Goal: Task Accomplishment & Management: Complete application form

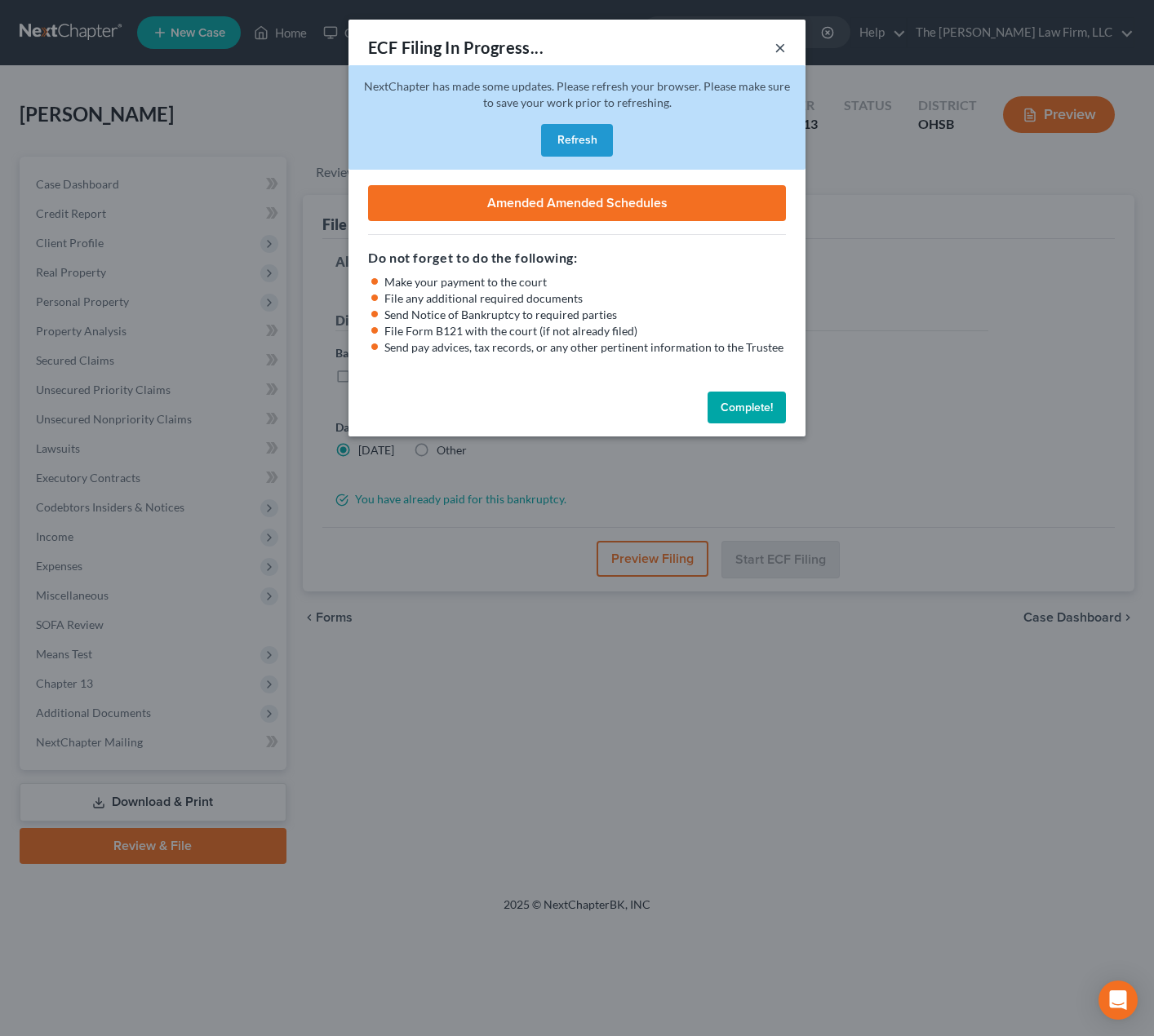
click at [783, 45] on button "×" at bounding box center [781, 47] width 11 height 19
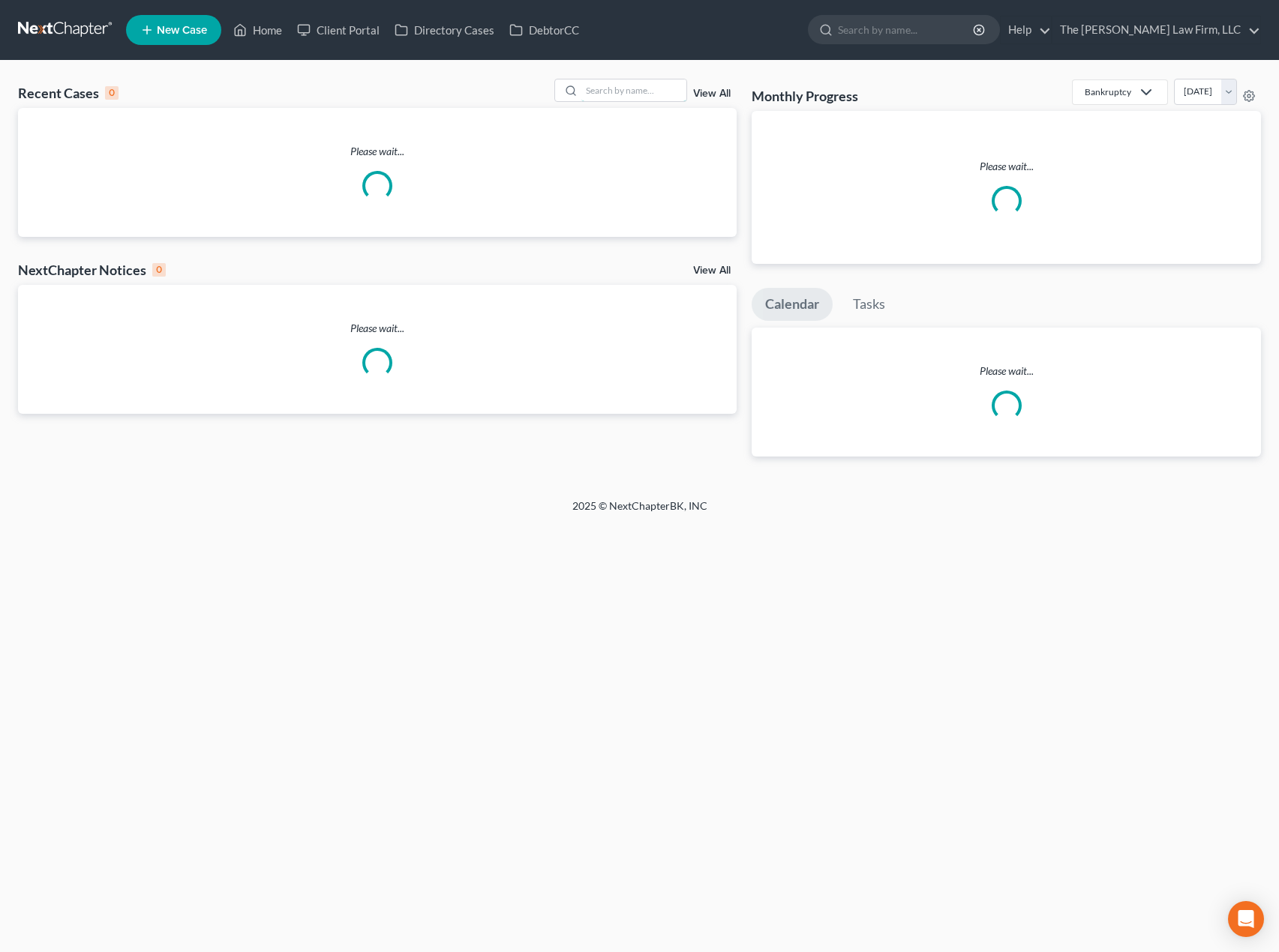
click at [621, 92] on input "search" at bounding box center [633, 90] width 105 height 22
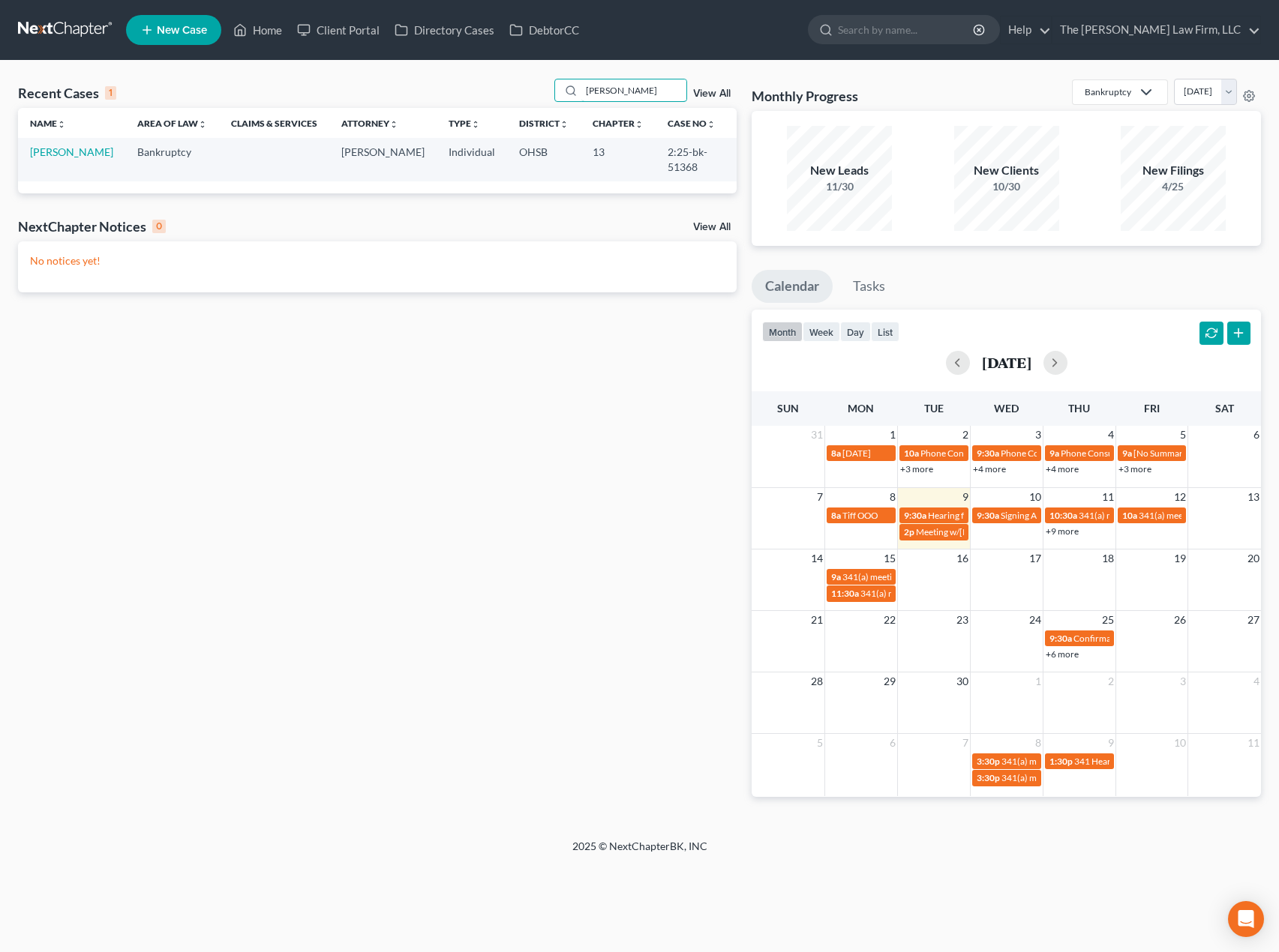
type input "[PERSON_NAME]"
click at [71, 148] on link "[PERSON_NAME]" at bounding box center [71, 151] width 83 height 13
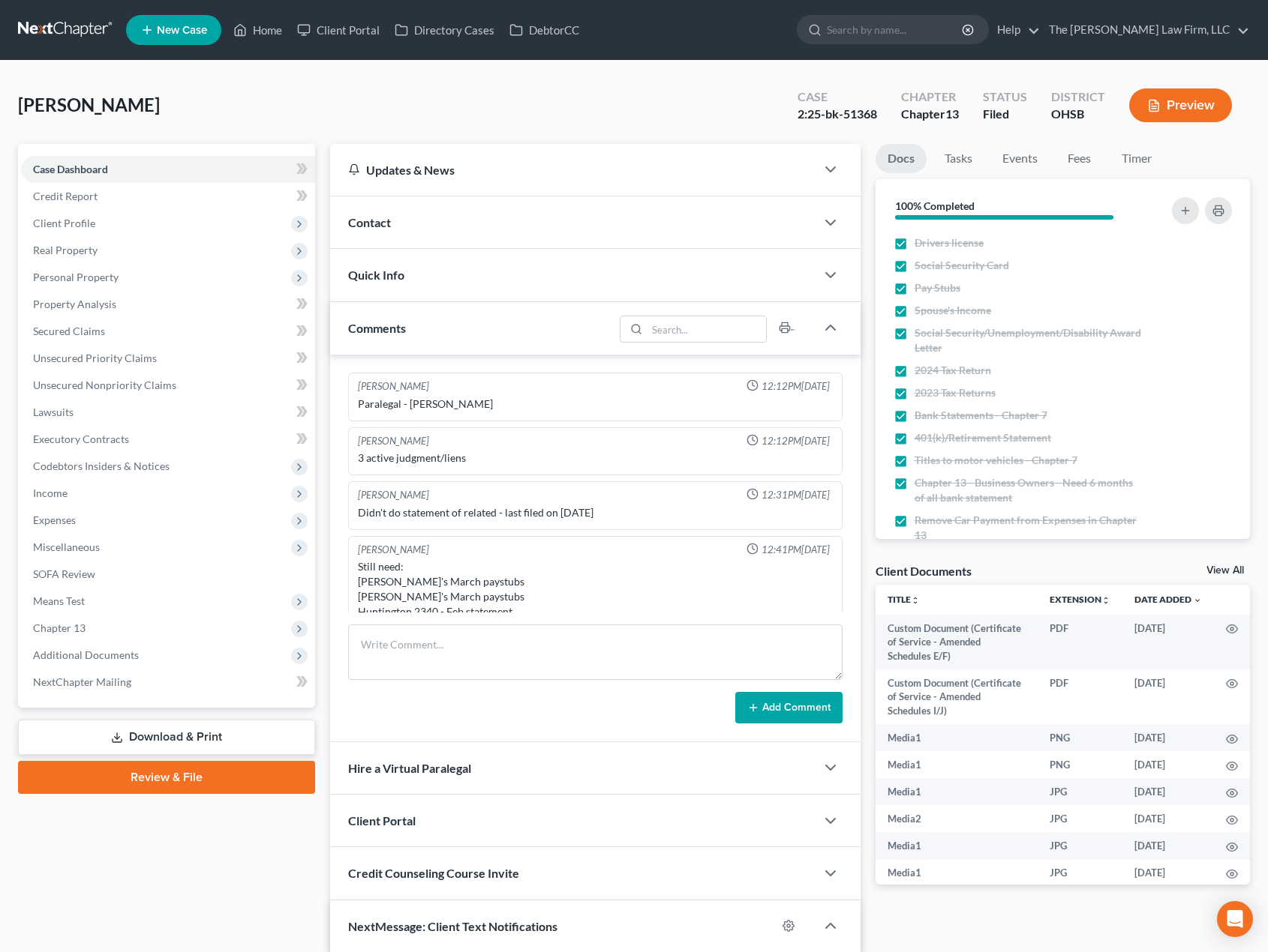
click at [105, 666] on span "Additional Documents" at bounding box center [168, 656] width 294 height 27
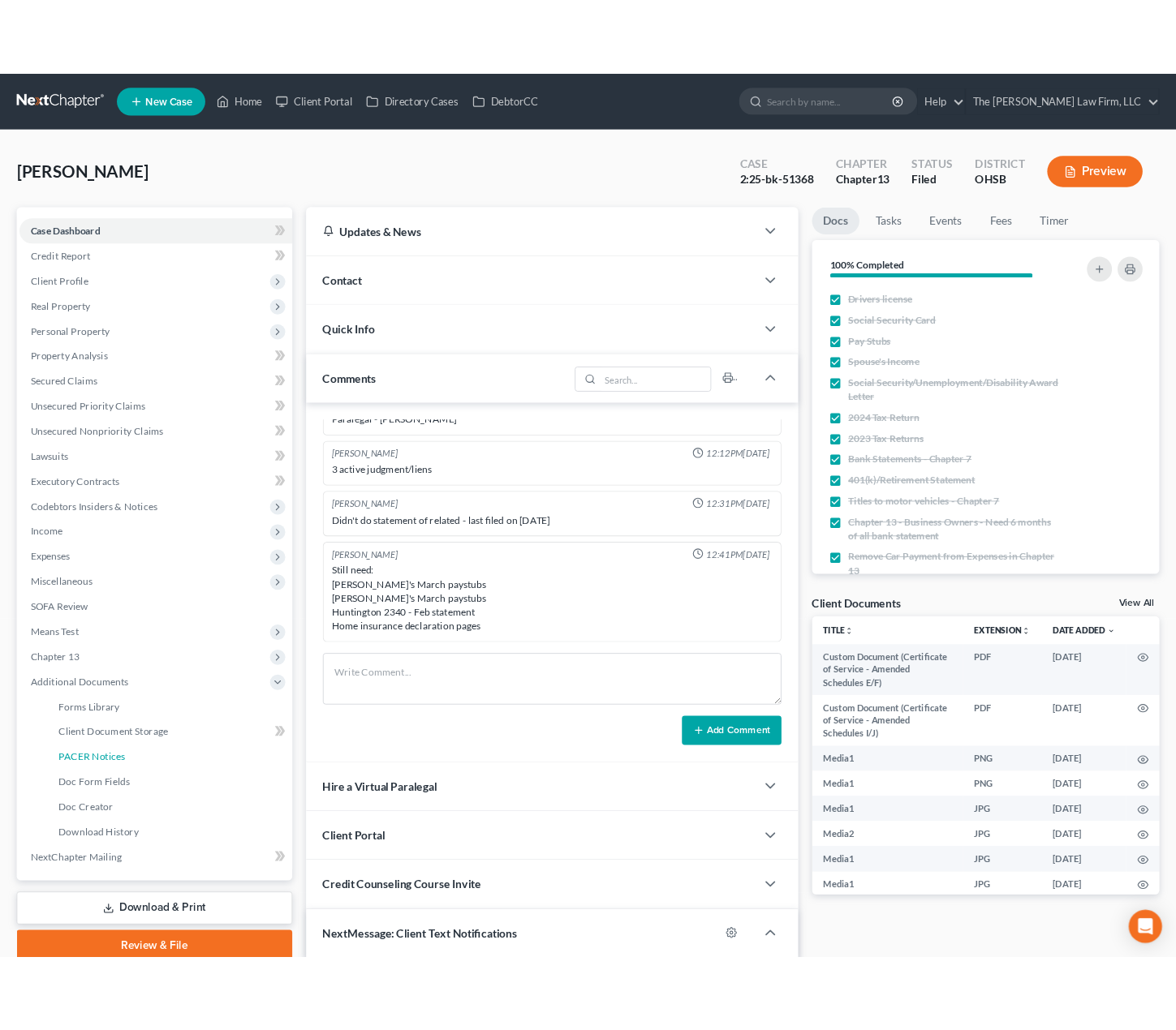
scroll to position [1153, 0]
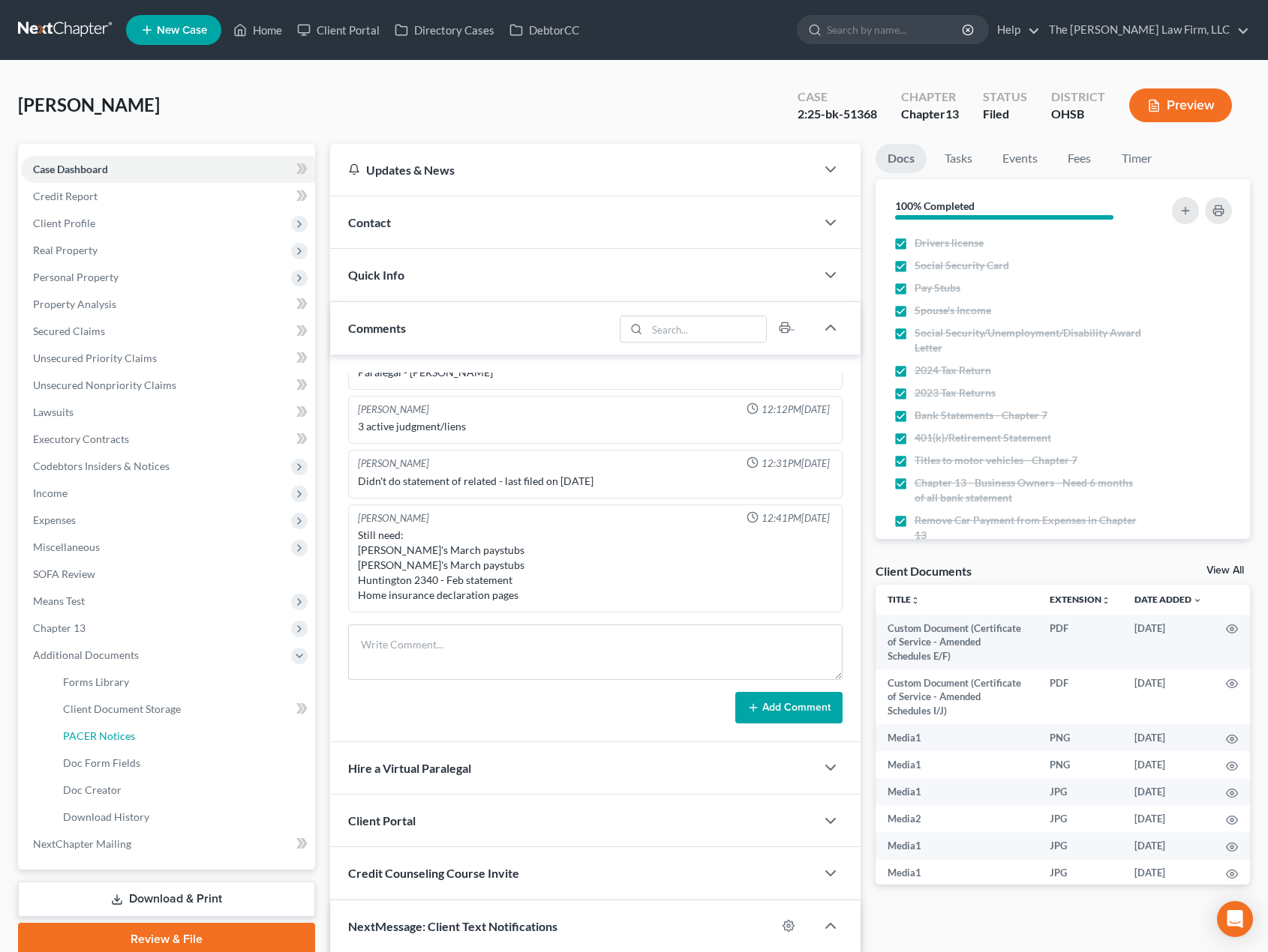
click at [100, 731] on span "PACER Notices" at bounding box center [99, 736] width 72 height 13
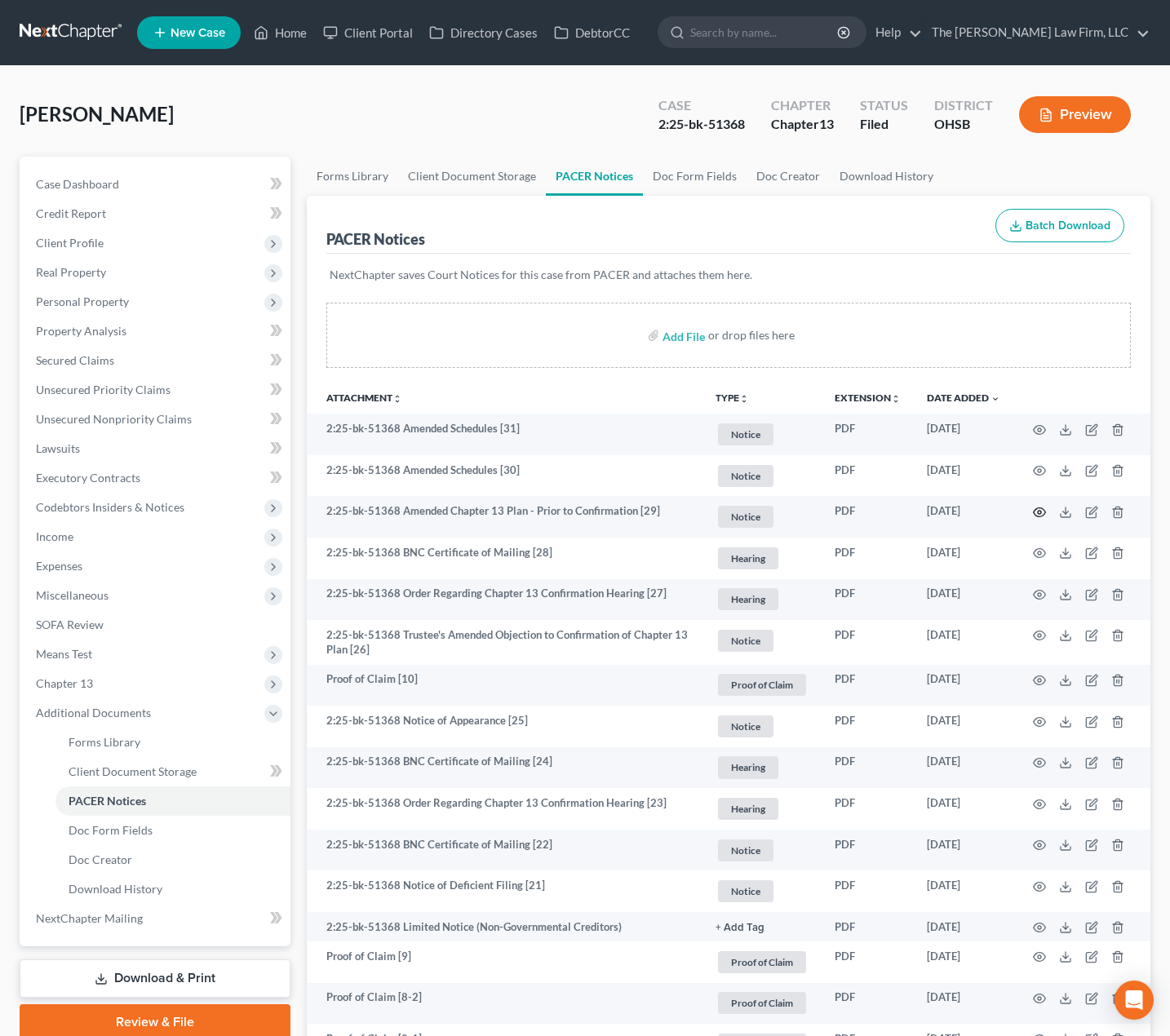
click at [1042, 507] on icon "button" at bounding box center [1039, 513] width 13 height 13
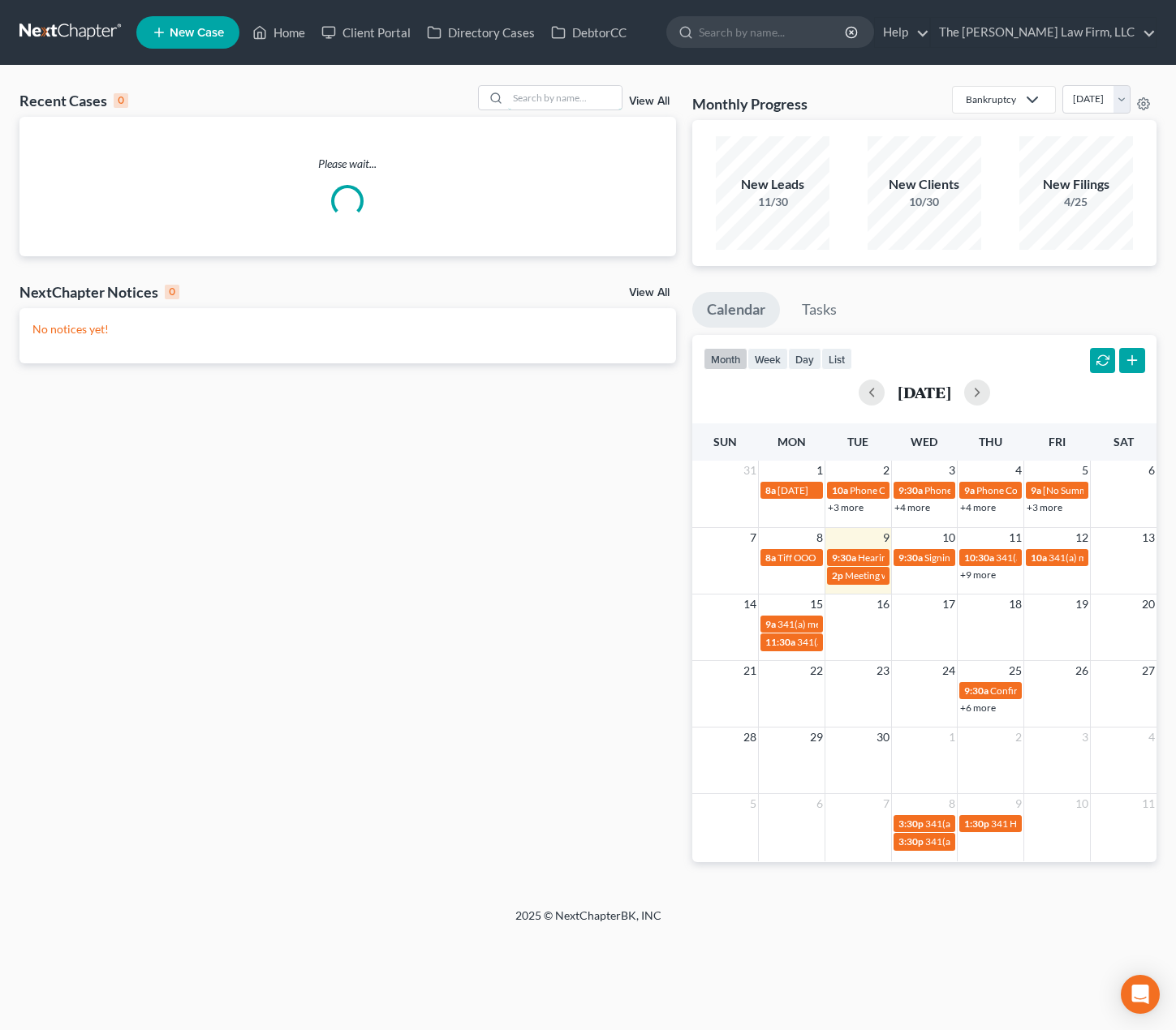
click at [536, 99] on input "search" at bounding box center [565, 98] width 113 height 24
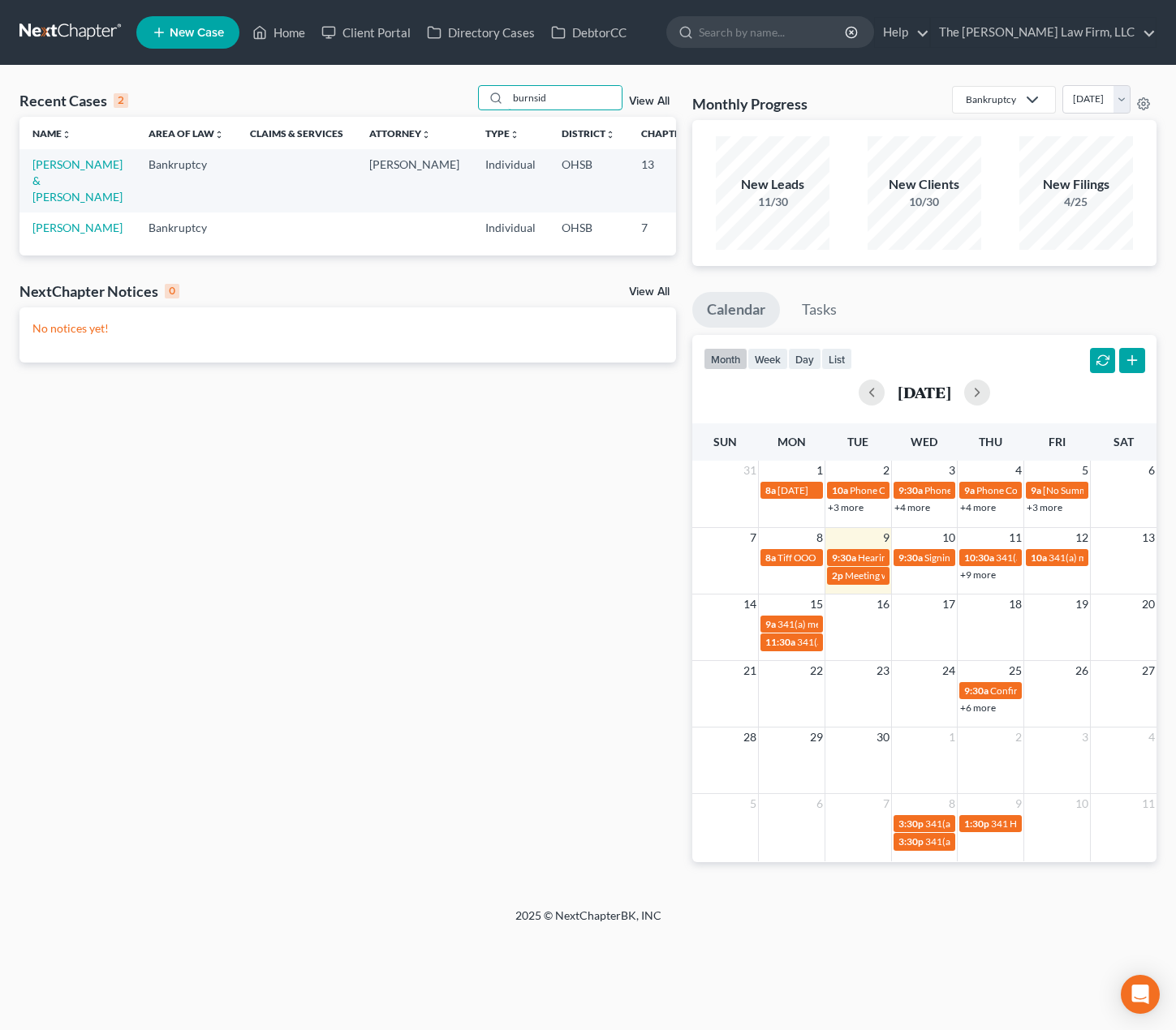
type input "burnsid"
click at [51, 162] on link "Burnside, Christine & Stephen" at bounding box center [77, 180] width 90 height 46
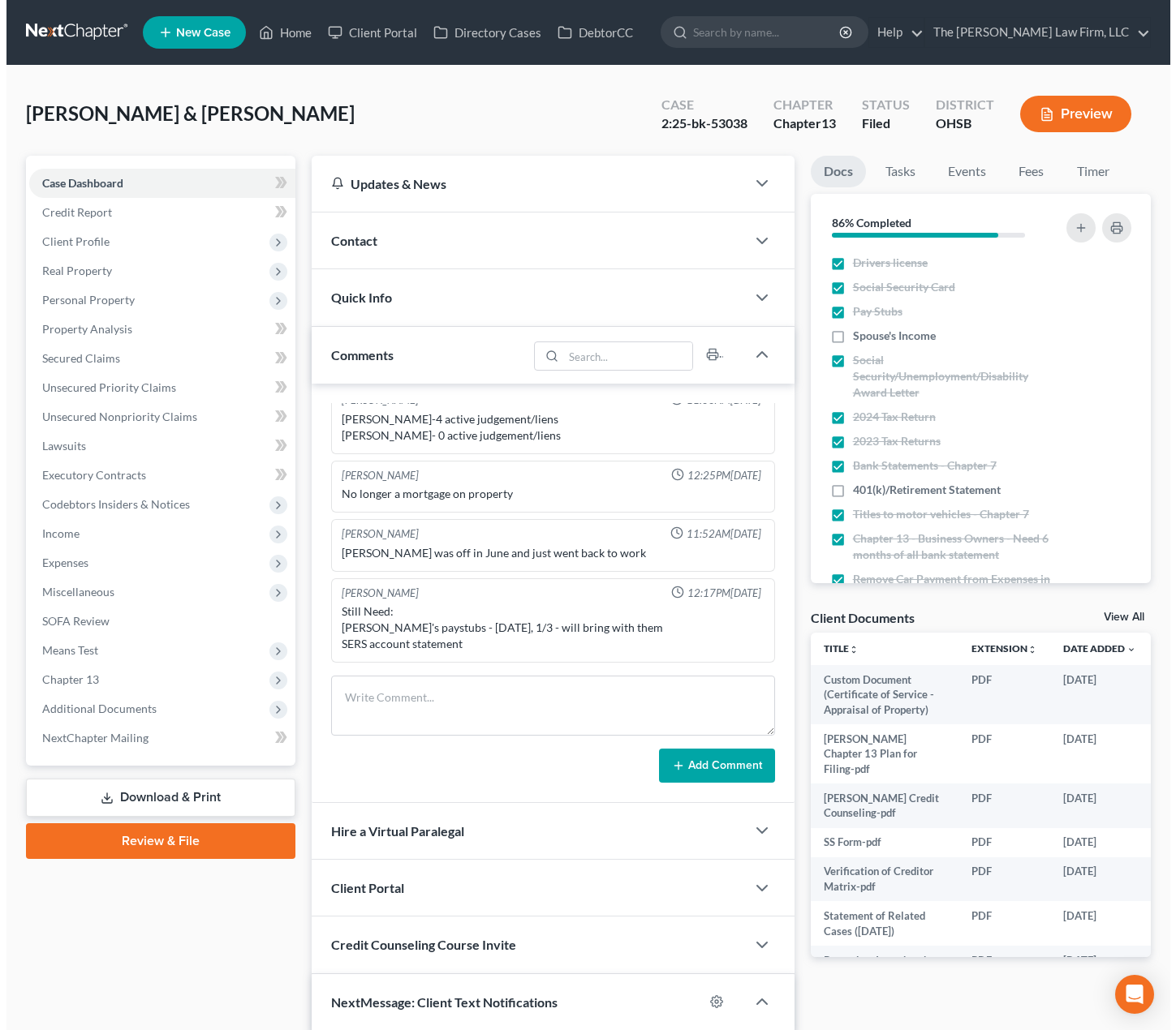
scroll to position [146, 0]
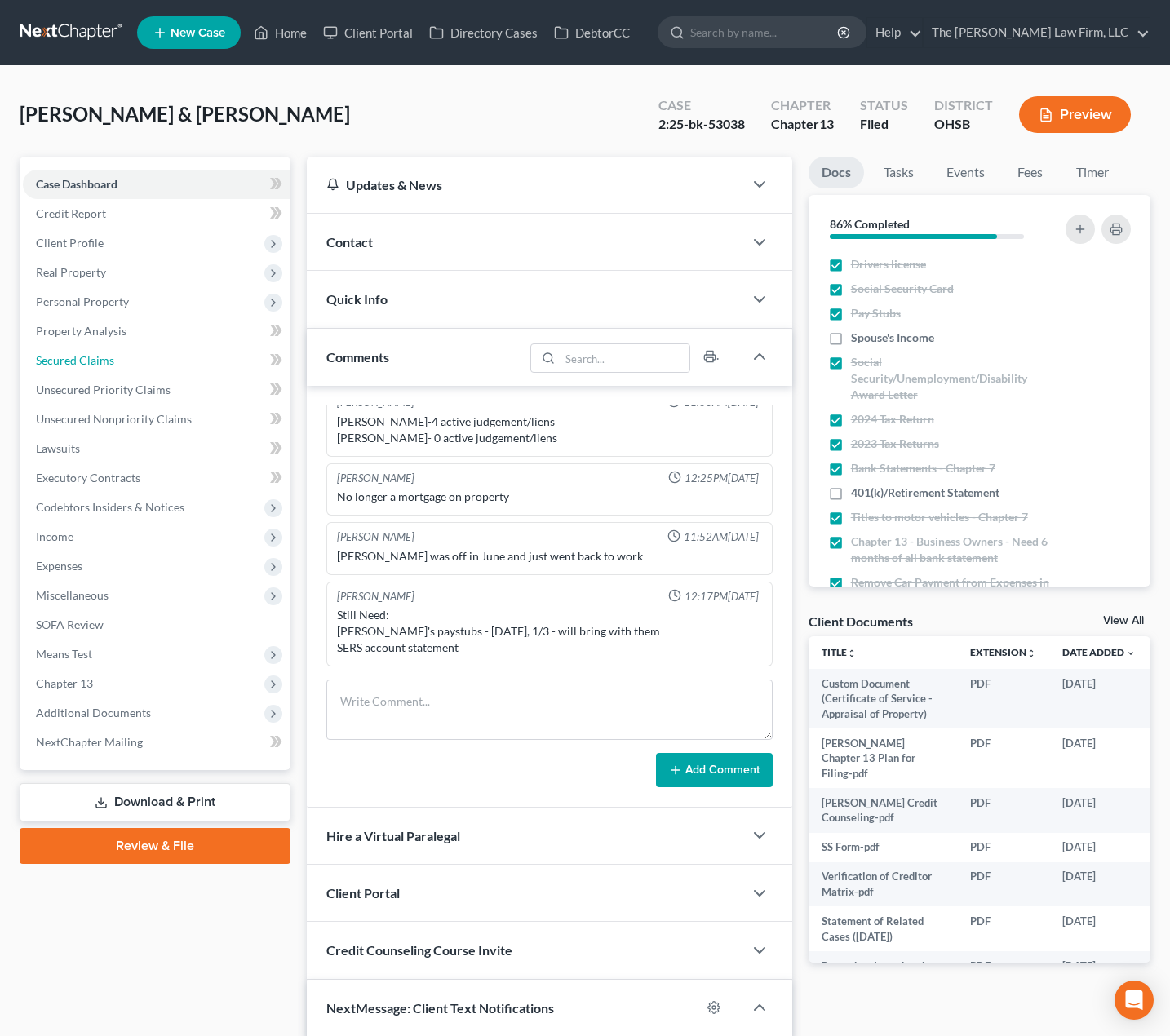
click at [93, 351] on link "Secured Claims" at bounding box center [156, 361] width 268 height 30
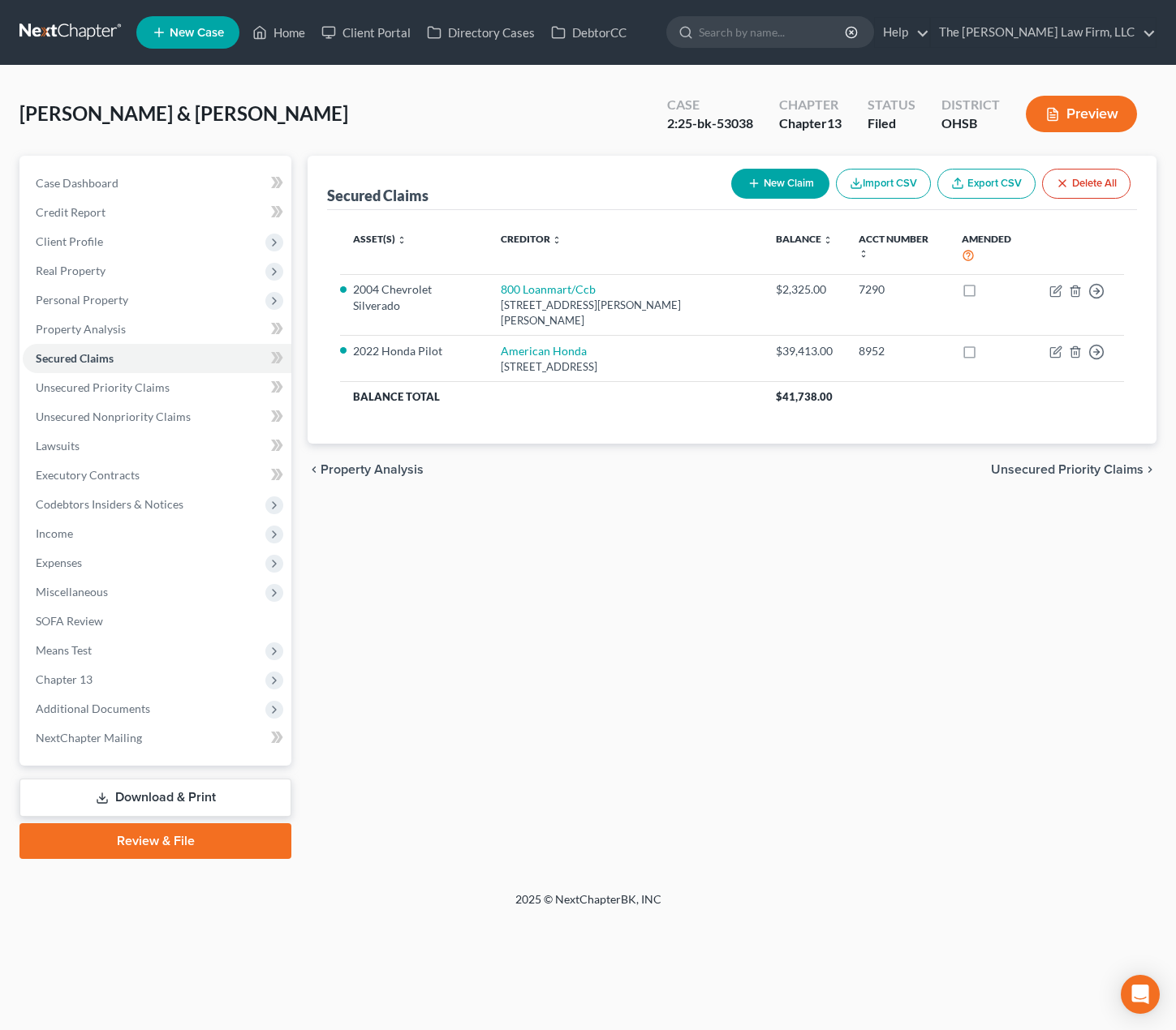
click at [139, 304] on span "Personal Property" at bounding box center [157, 300] width 269 height 29
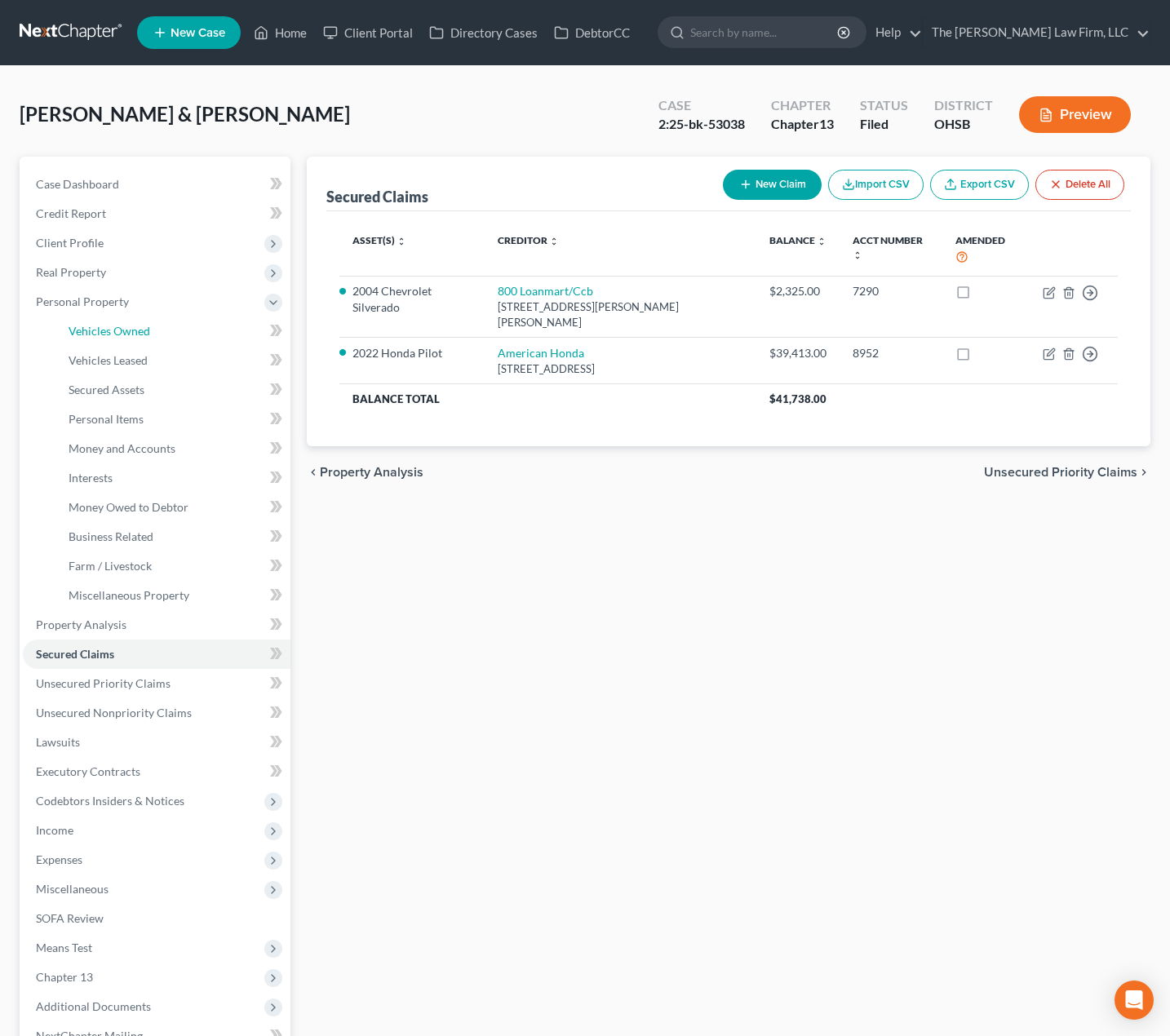
click at [132, 328] on span "Vehicles Owned" at bounding box center [109, 331] width 81 height 14
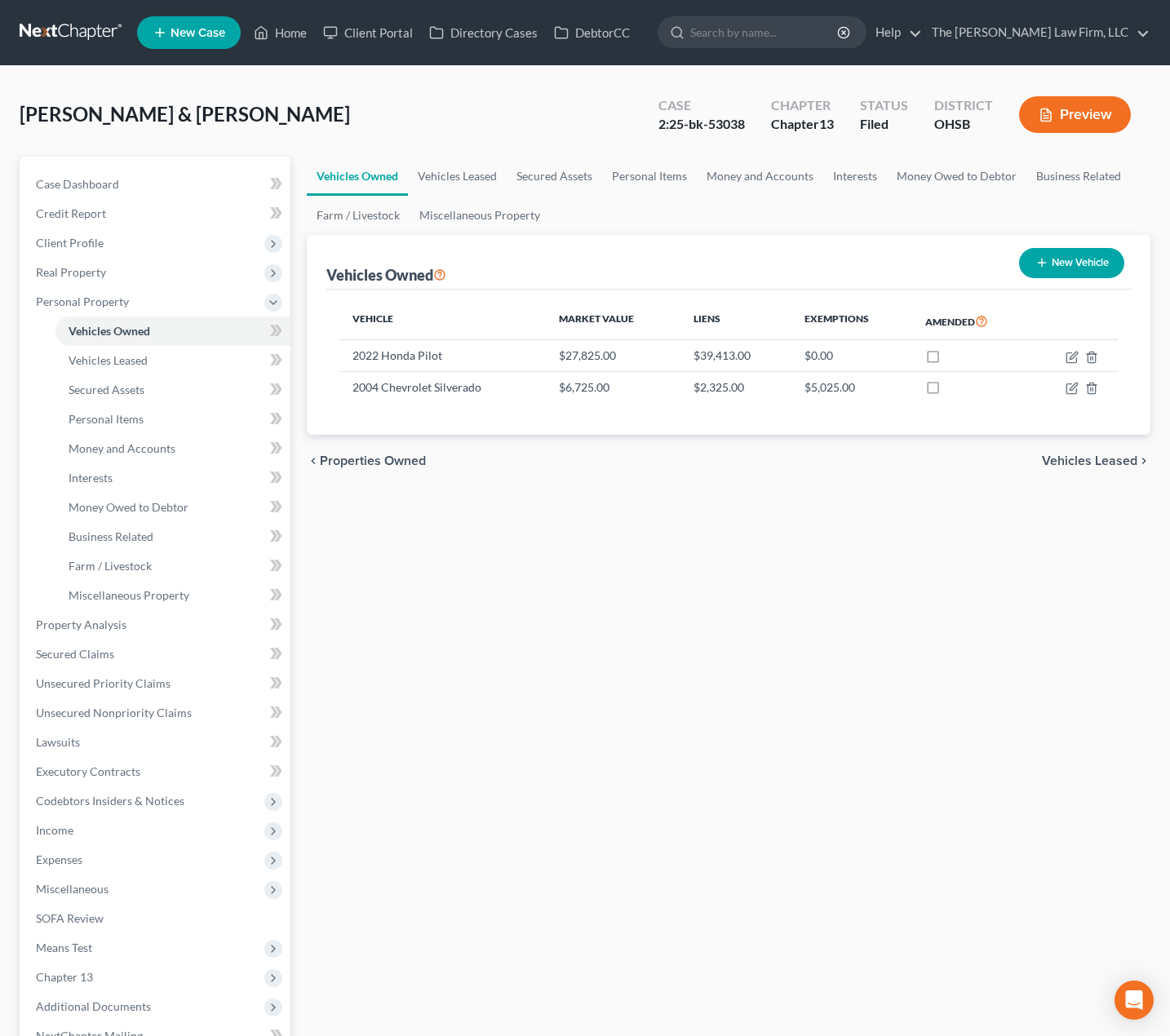
click at [115, 271] on span "Real Property" at bounding box center [156, 273] width 268 height 30
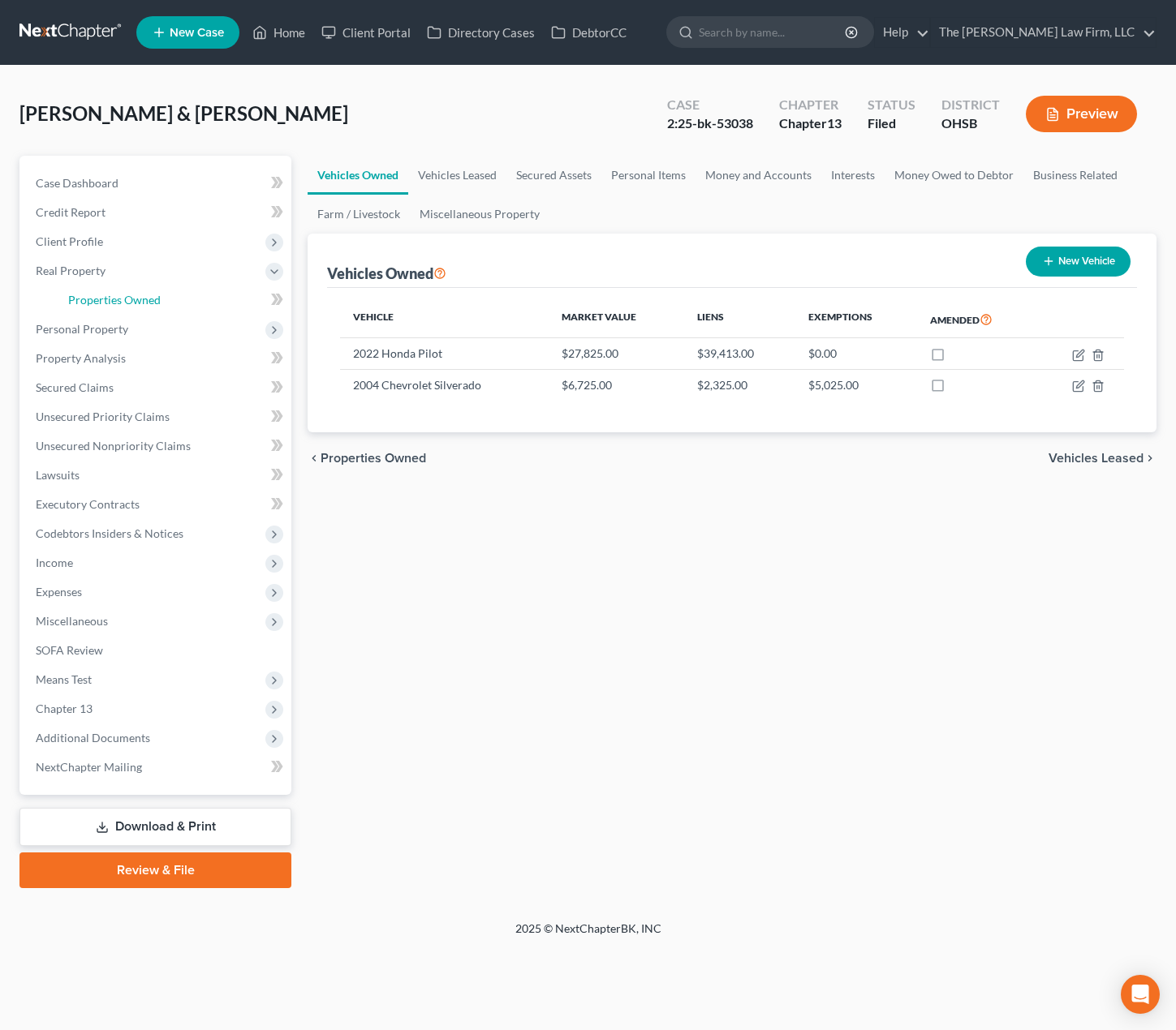
click at [113, 296] on span "Properties Owned" at bounding box center [114, 299] width 92 height 14
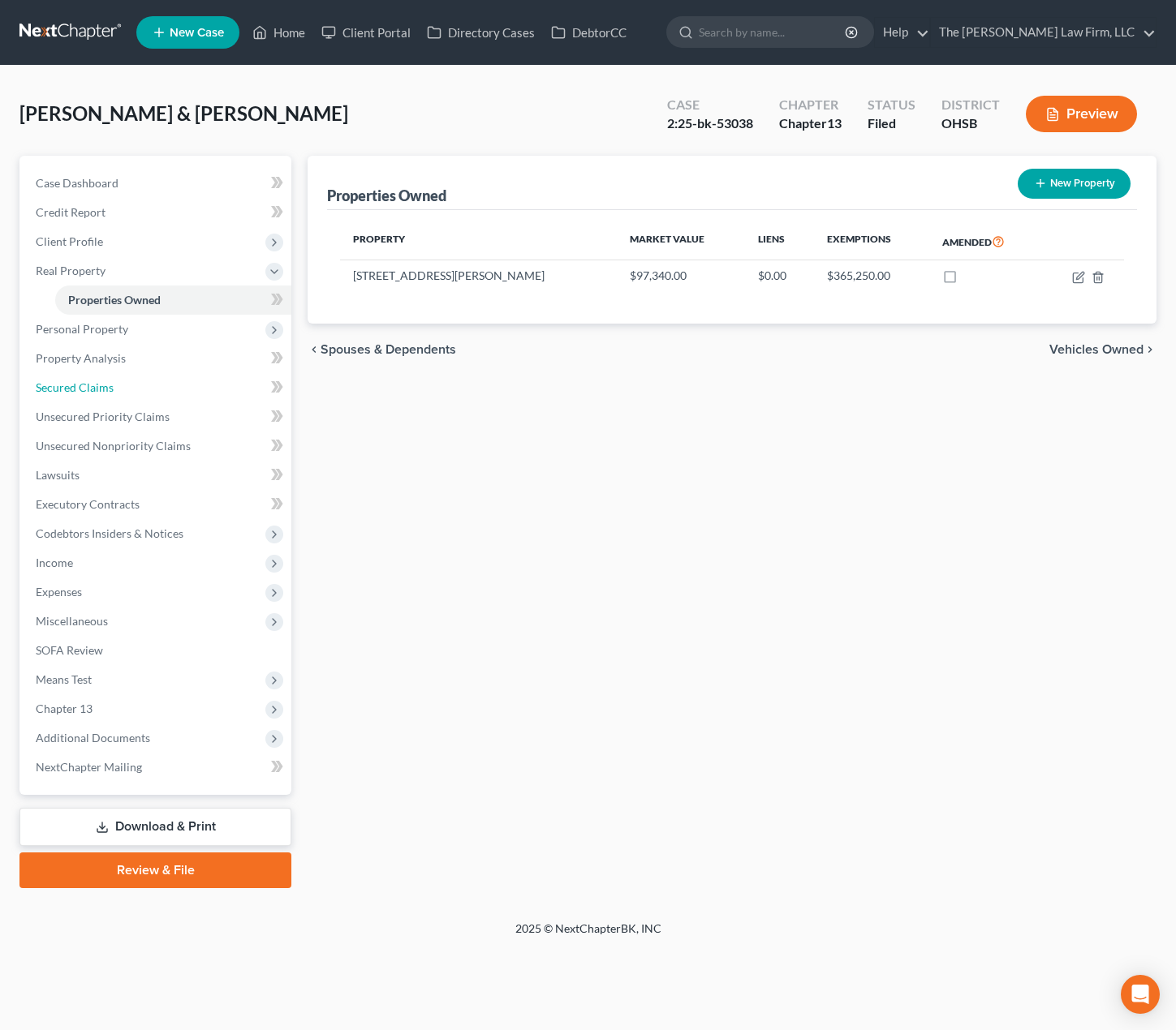
click at [106, 387] on span "Secured Claims" at bounding box center [75, 387] width 78 height 14
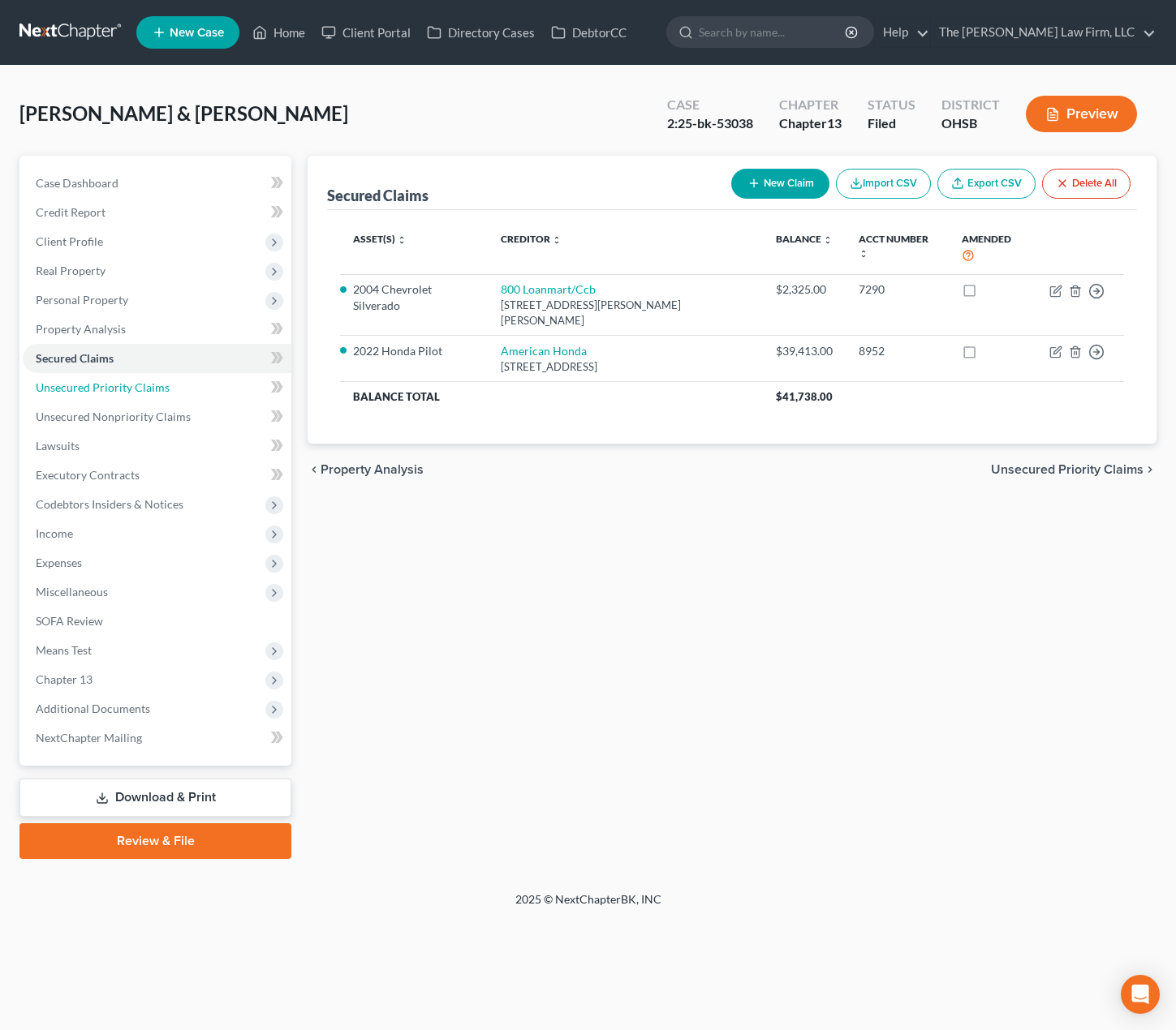
click at [116, 379] on link "Unsecured Priority Claims" at bounding box center [157, 388] width 269 height 29
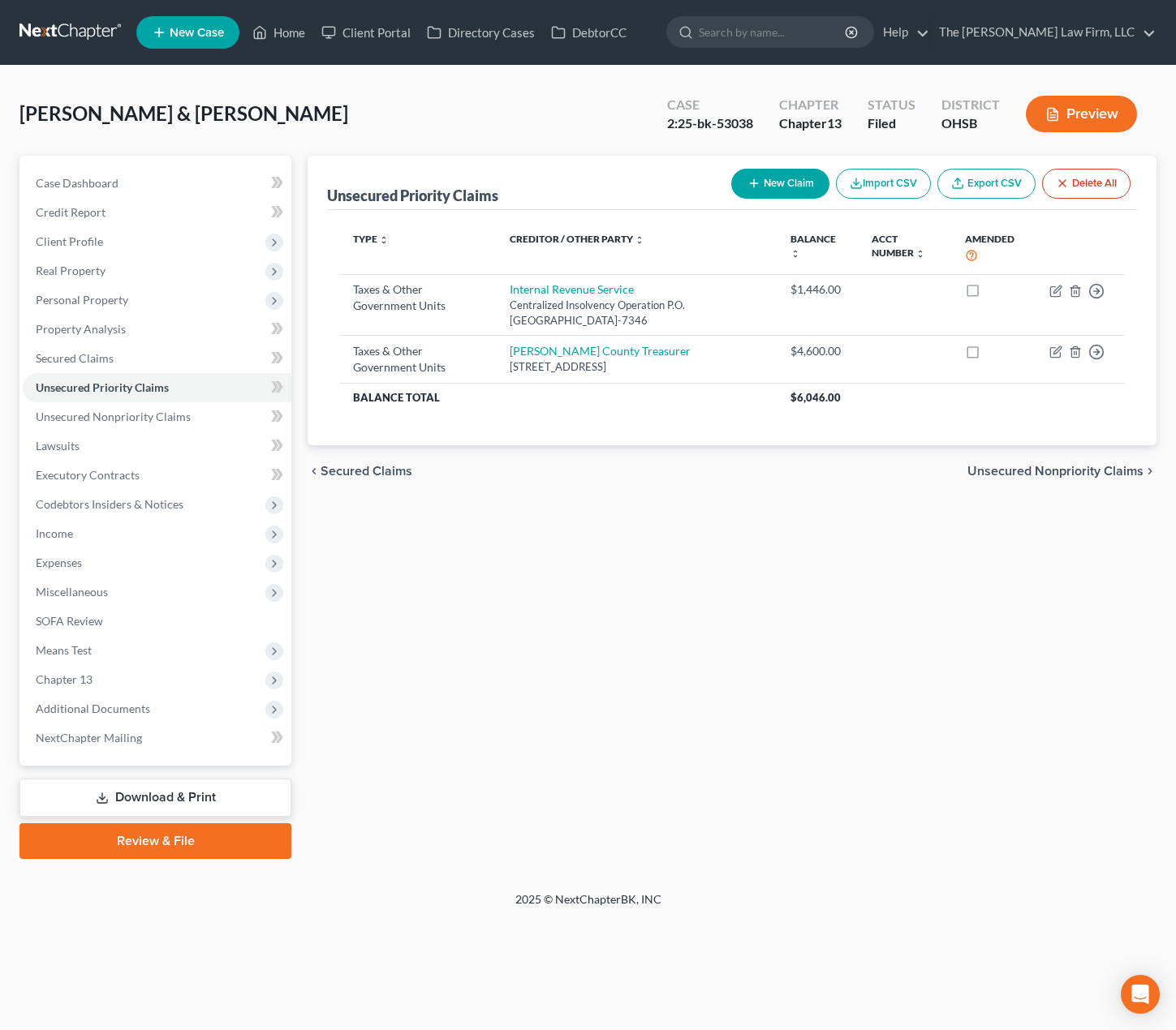
click at [109, 244] on span "Client Profile" at bounding box center [157, 242] width 269 height 29
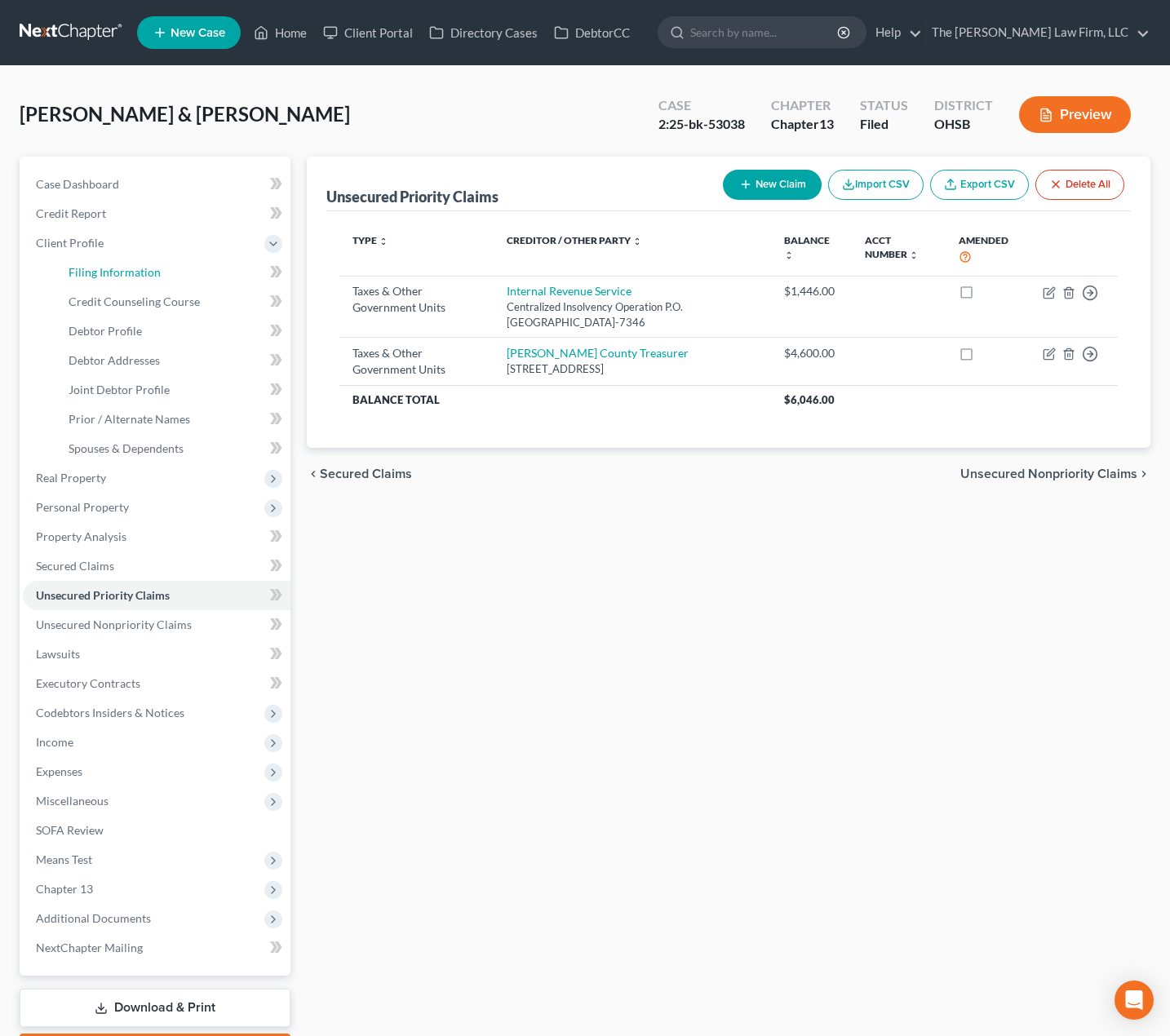
click at [108, 268] on span "Filing Information" at bounding box center [115, 271] width 93 height 14
select select "1"
select select "3"
select select "36"
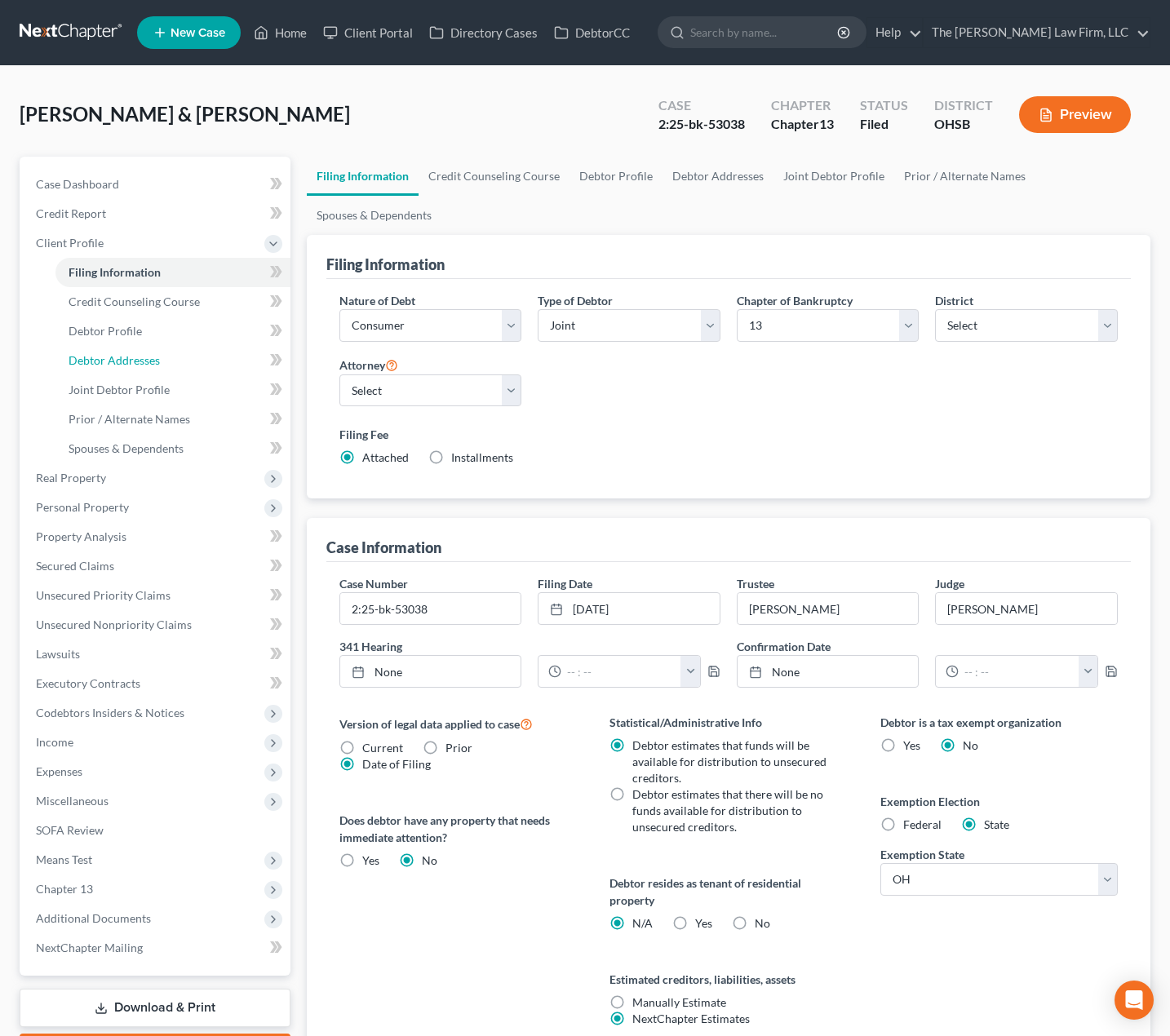
click at [130, 360] on span "Debtor Addresses" at bounding box center [114, 360] width 92 height 14
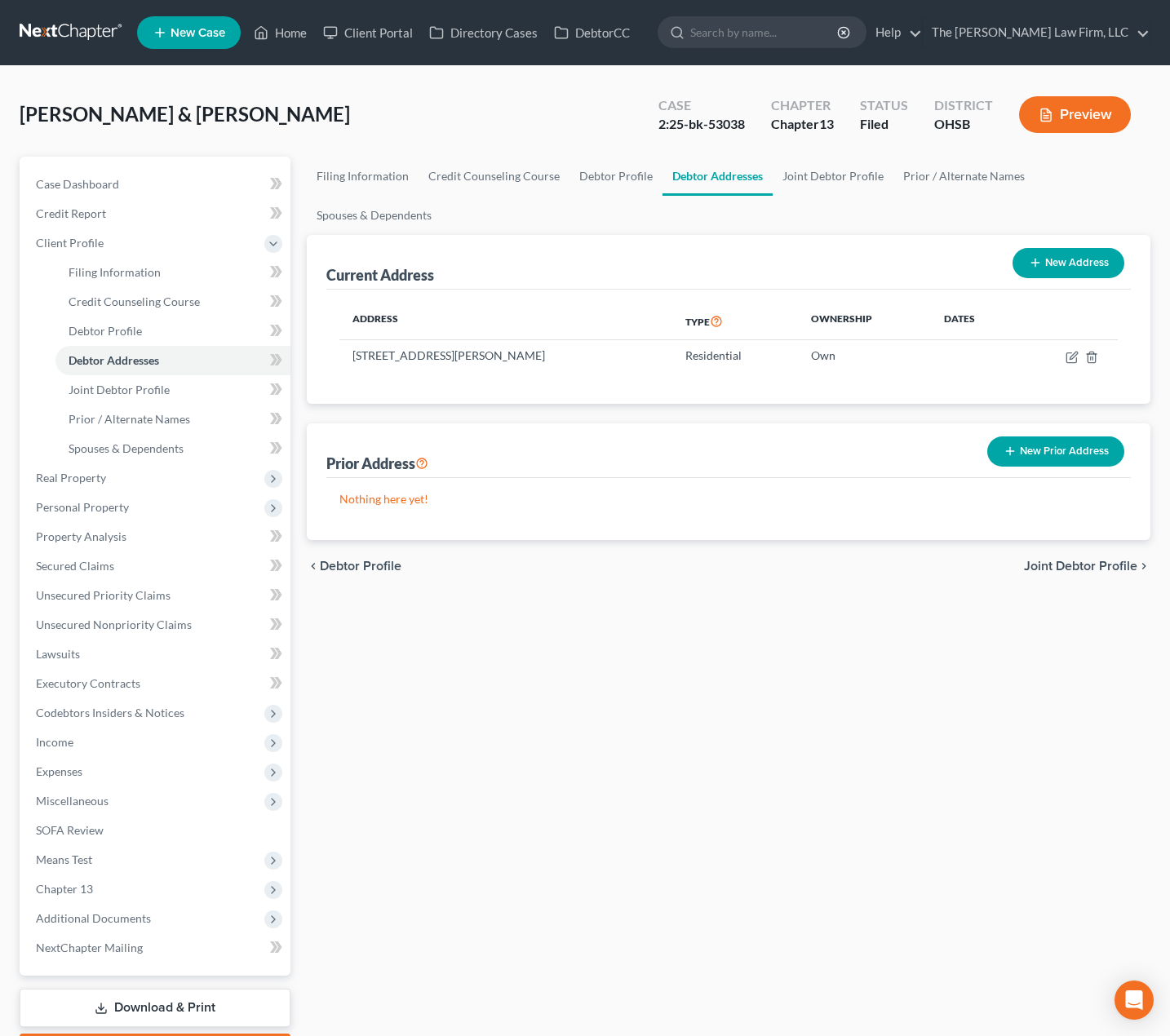
click at [159, 475] on span "Real Property" at bounding box center [156, 479] width 268 height 30
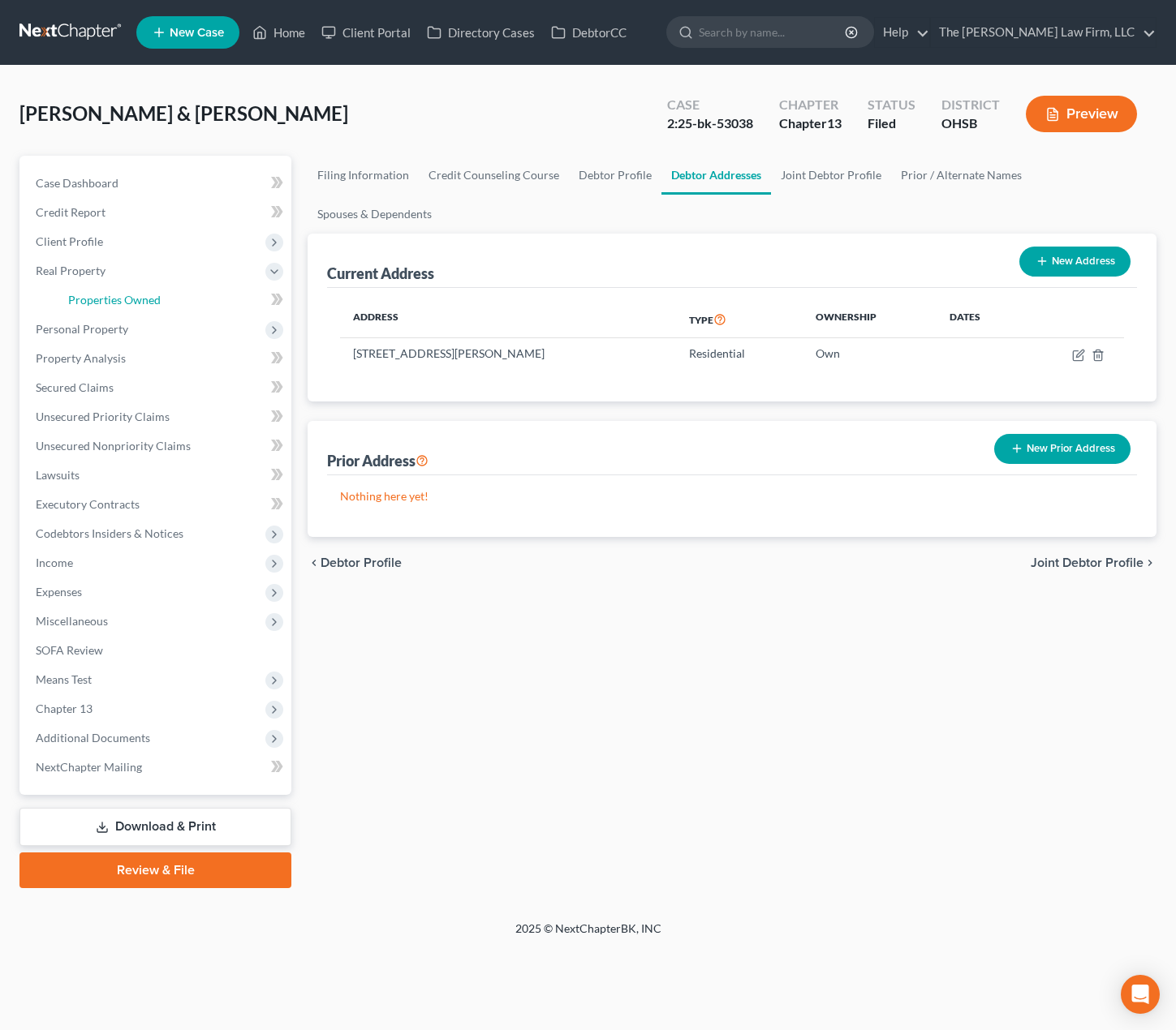
click at [134, 300] on span "Properties Owned" at bounding box center [114, 299] width 92 height 14
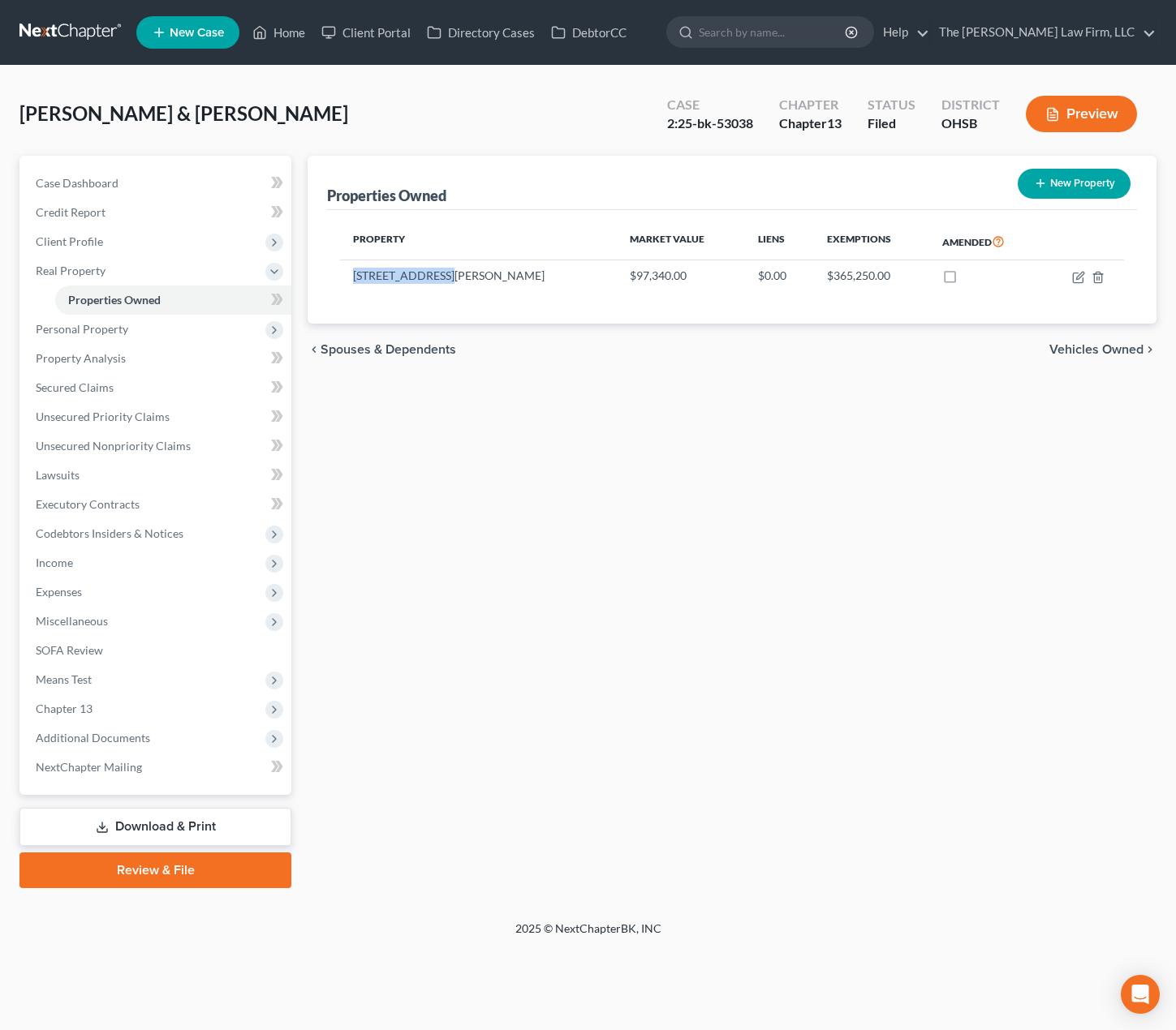
drag, startPoint x: 351, startPoint y: 274, endPoint x: 442, endPoint y: 273, distance: 91.0
click at [442, 273] on td "905 W Burgess St" at bounding box center [478, 275] width 277 height 30
click at [156, 237] on span "Client Profile" at bounding box center [157, 242] width 269 height 29
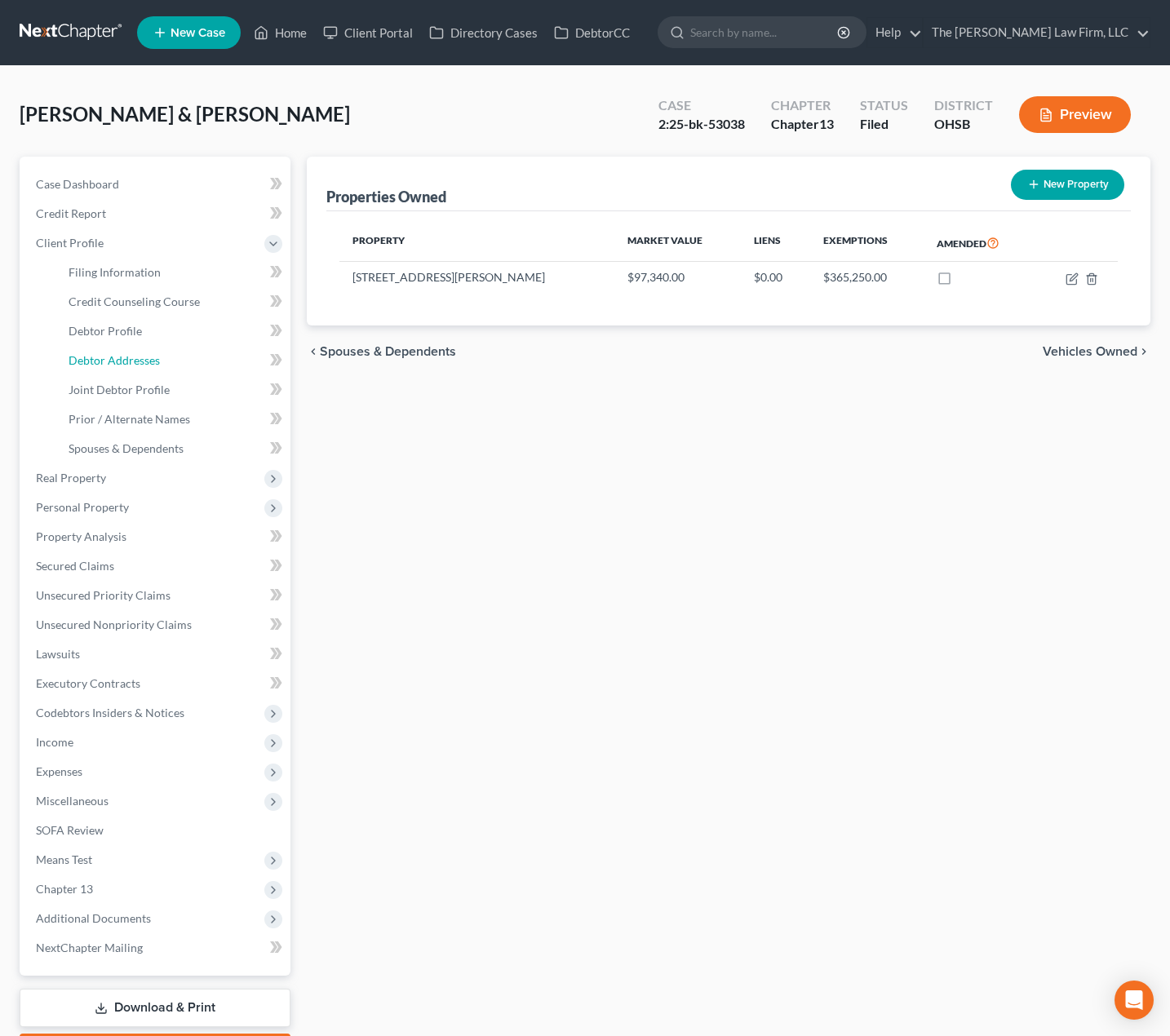
click at [128, 369] on link "Debtor Addresses" at bounding box center [173, 361] width 235 height 30
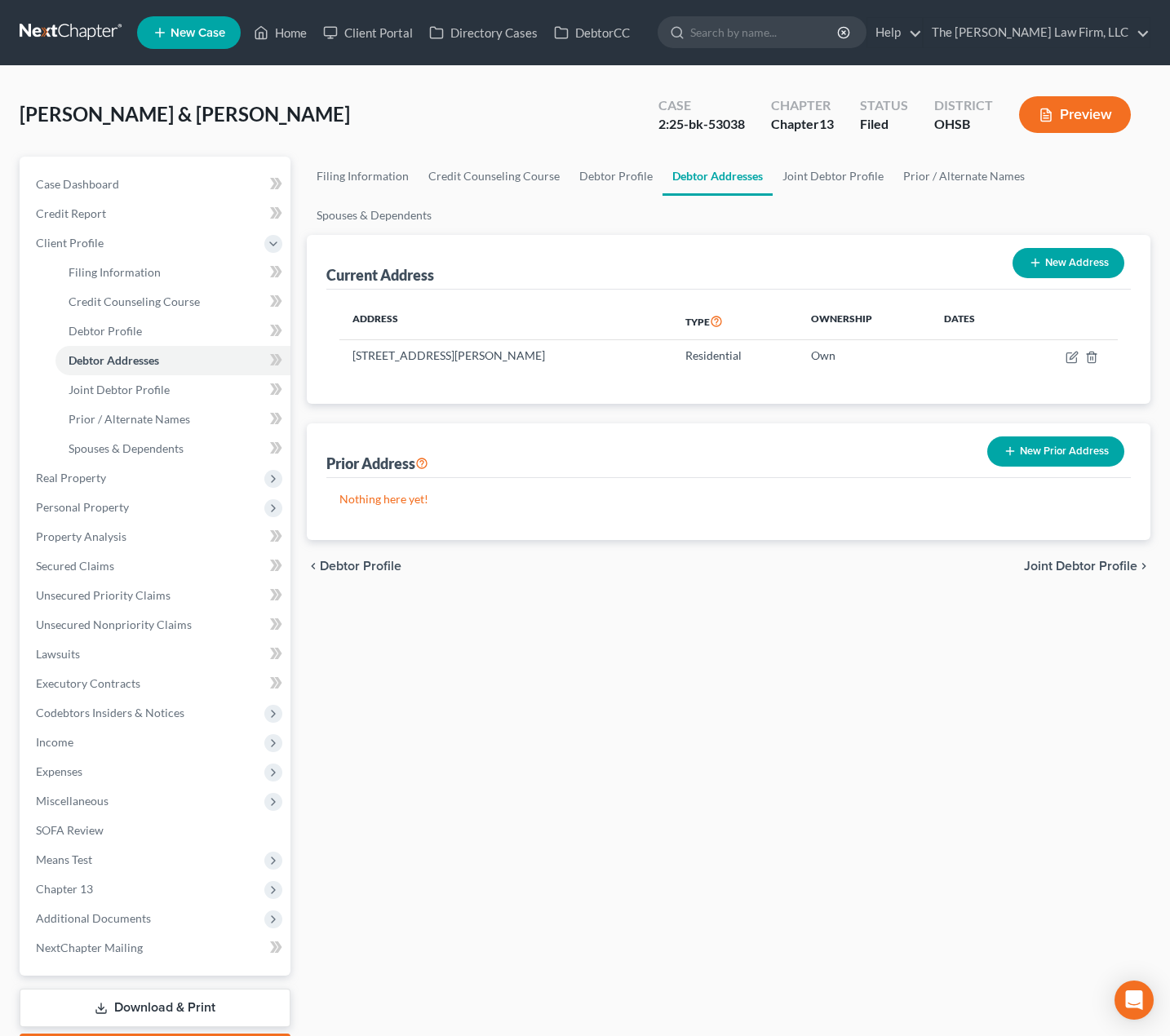
click at [481, 356] on td "905 W Burgess St, Mount Vernon, OH 43050" at bounding box center [506, 356] width 334 height 31
copy td "905 W Burgess St, Mount Vernon, OH 43050"
click at [96, 654] on link "Lawsuits" at bounding box center [156, 655] width 268 height 30
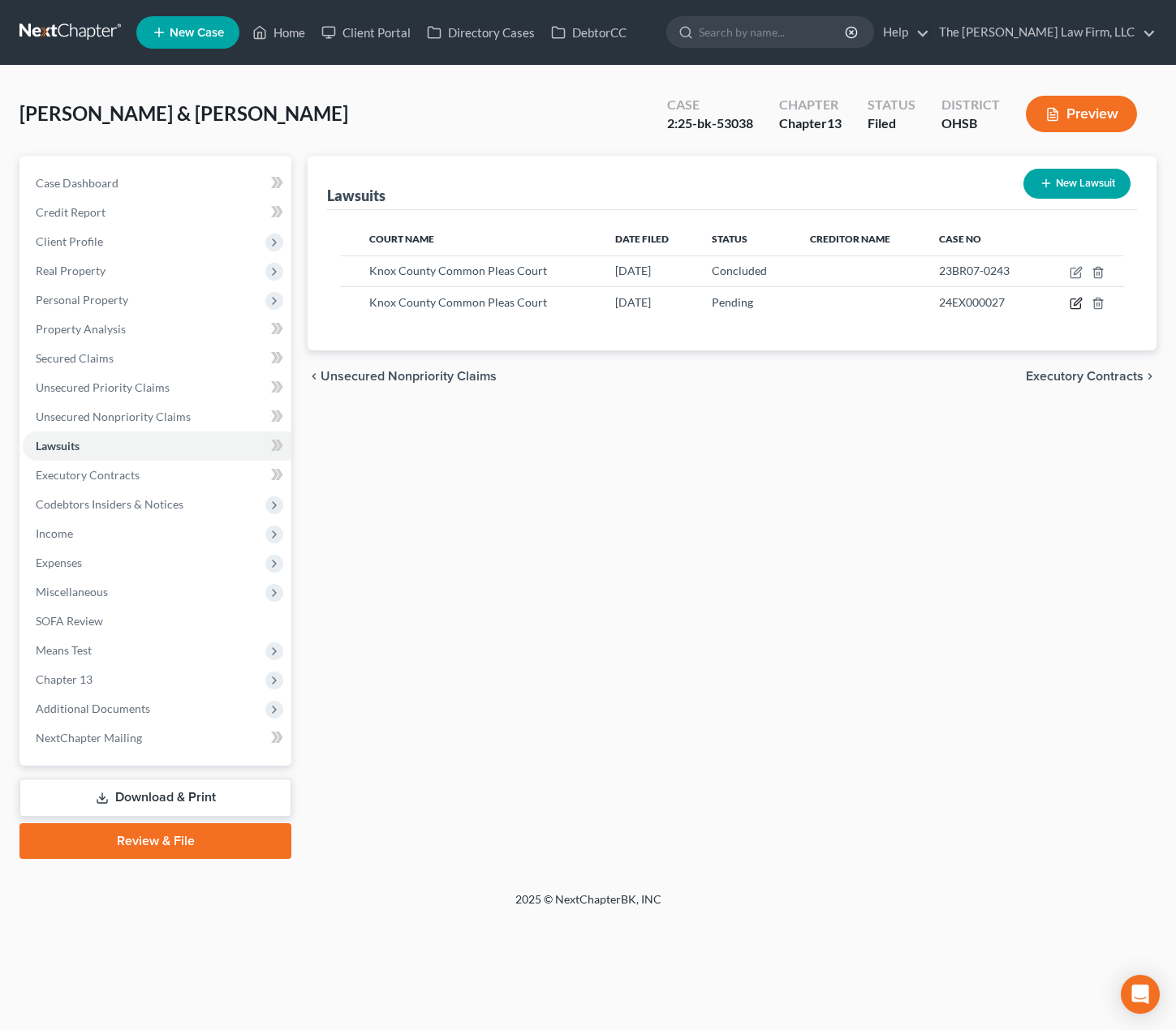
click at [1075, 304] on icon "button" at bounding box center [1077, 302] width 7 height 7
select select "36"
select select "0"
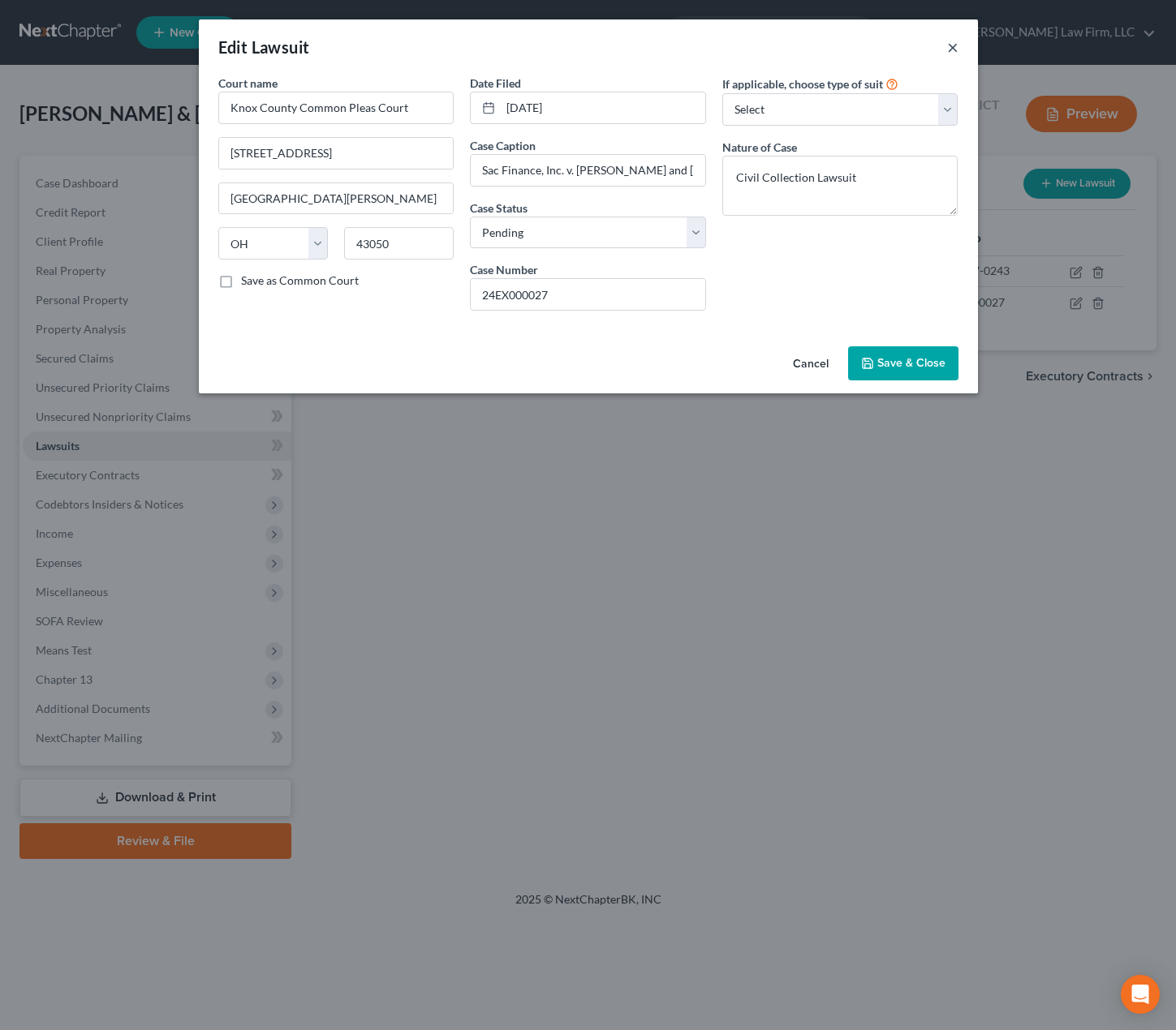
click at [949, 49] on button "×" at bounding box center [953, 47] width 11 height 19
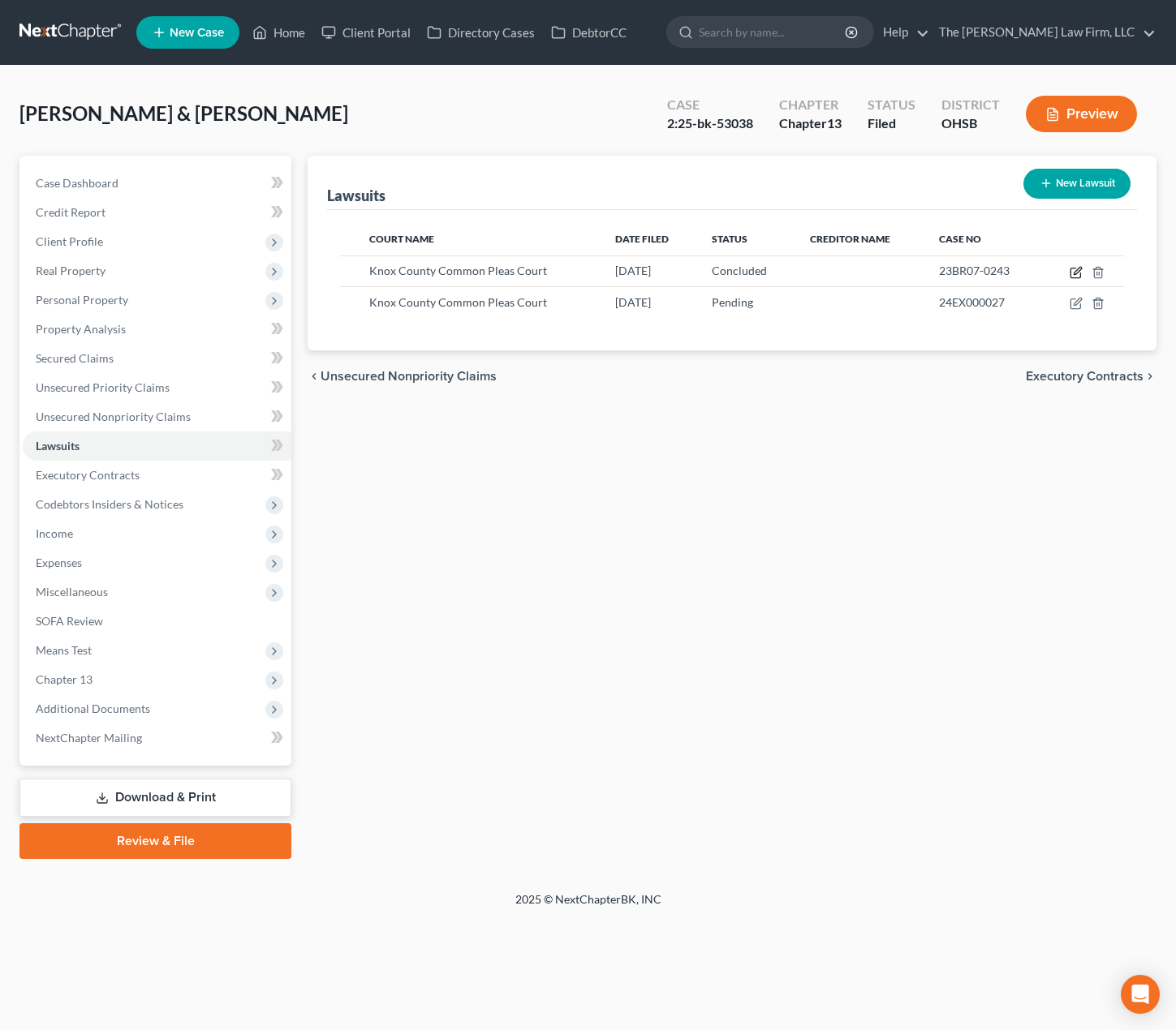
click at [1076, 269] on icon "button" at bounding box center [1076, 273] width 10 height 10
select select "36"
select select "2"
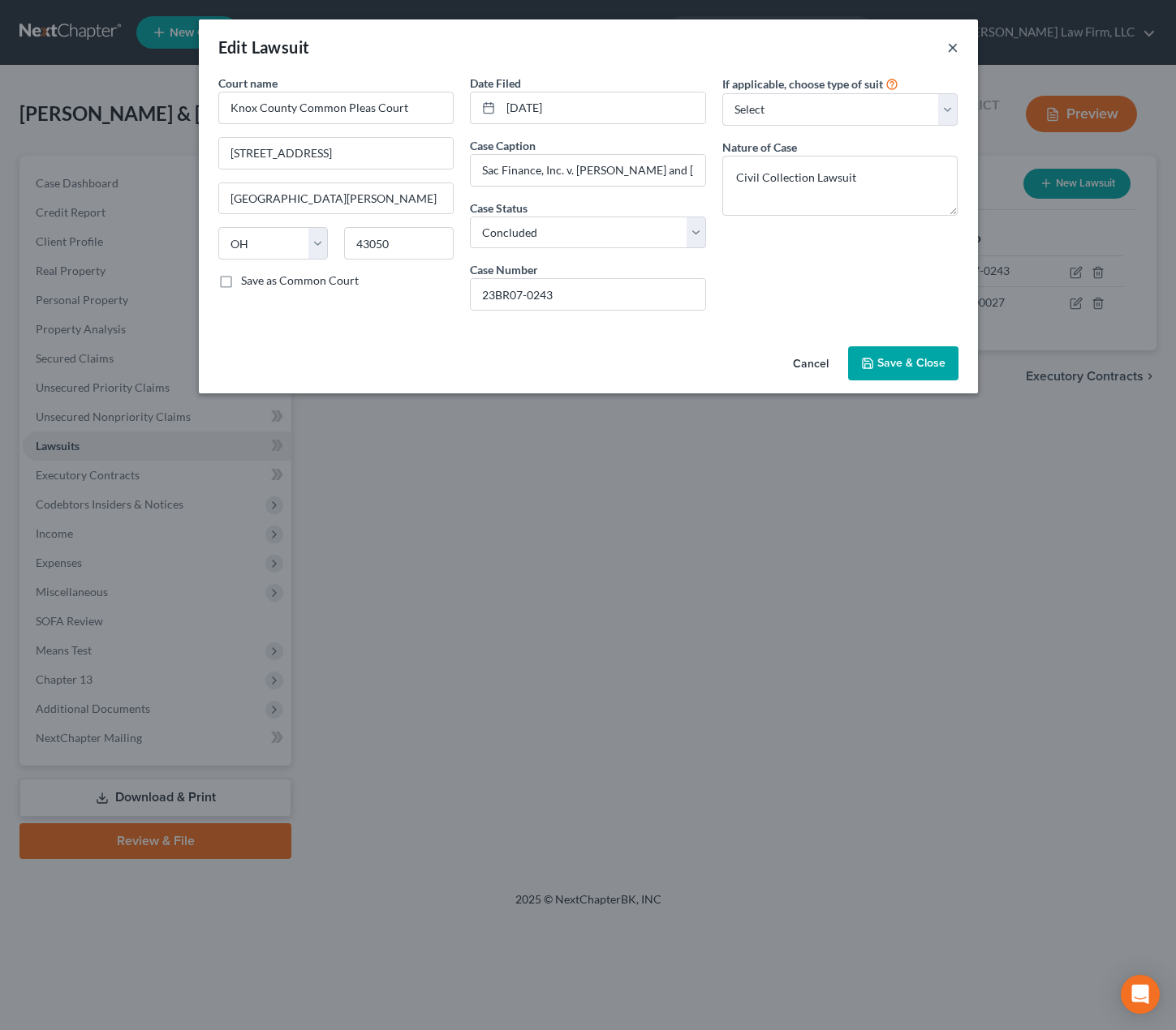
click at [950, 47] on button "×" at bounding box center [953, 47] width 11 height 19
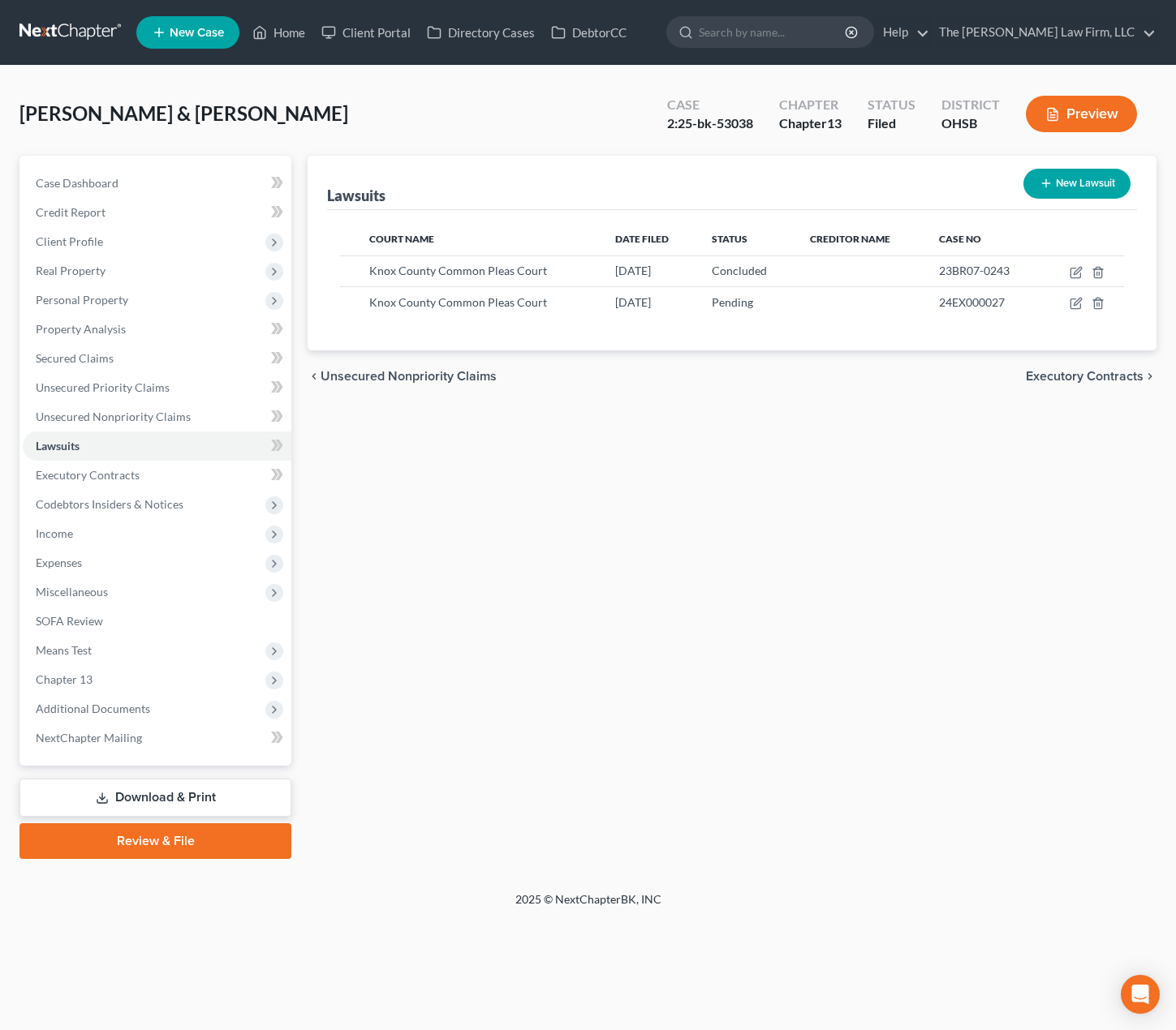
click at [62, 277] on span "Real Property" at bounding box center [71, 270] width 70 height 14
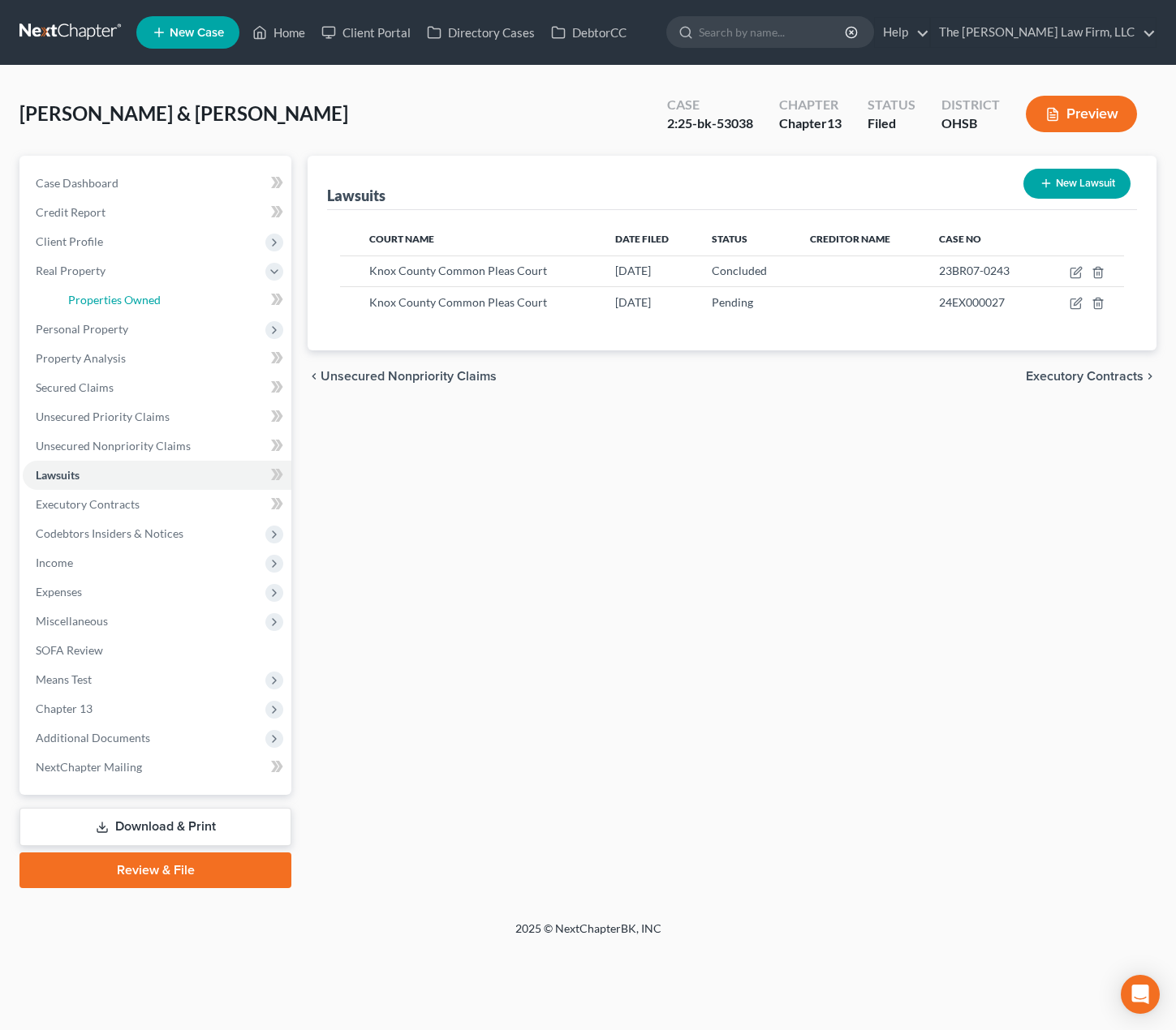
click at [110, 307] on link "Properties Owned" at bounding box center [173, 300] width 237 height 29
